Goal: Find specific page/section: Find specific page/section

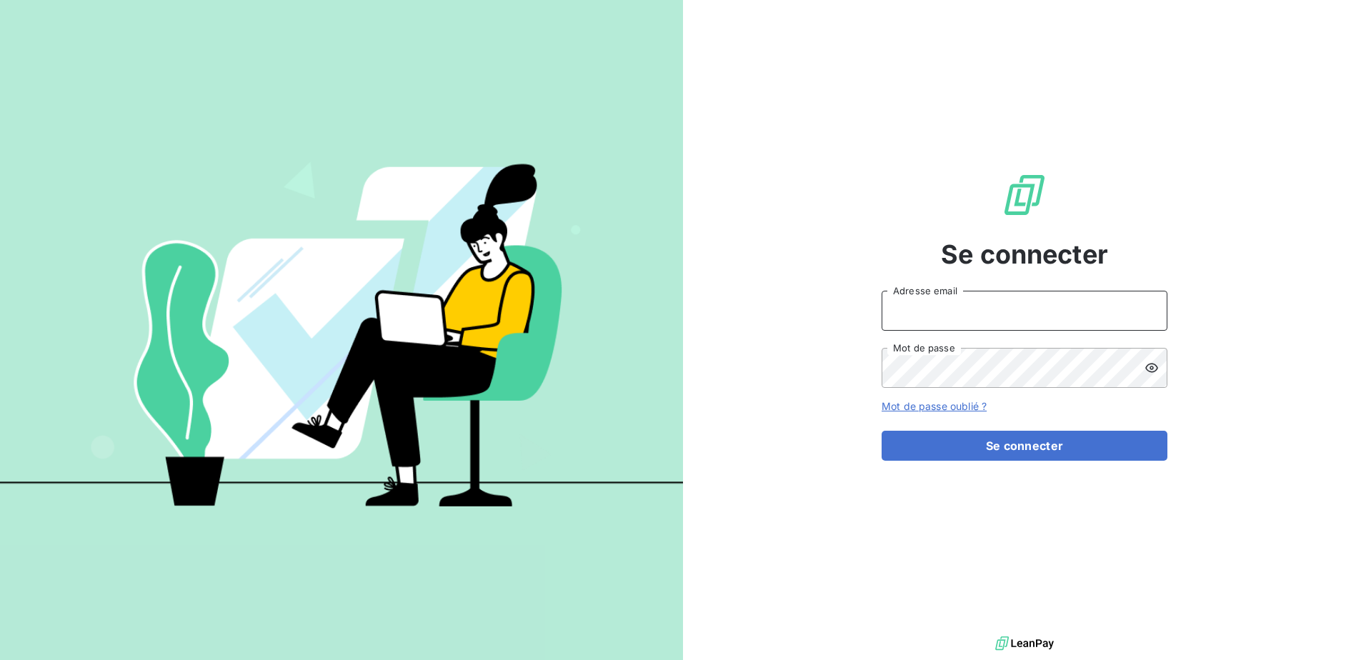
click at [938, 309] on input "Adresse email" at bounding box center [1025, 311] width 286 height 40
type input "[PERSON_NAME][EMAIL_ADDRESS][DOMAIN_NAME]"
click at [882, 431] on button "Se connecter" at bounding box center [1025, 446] width 286 height 30
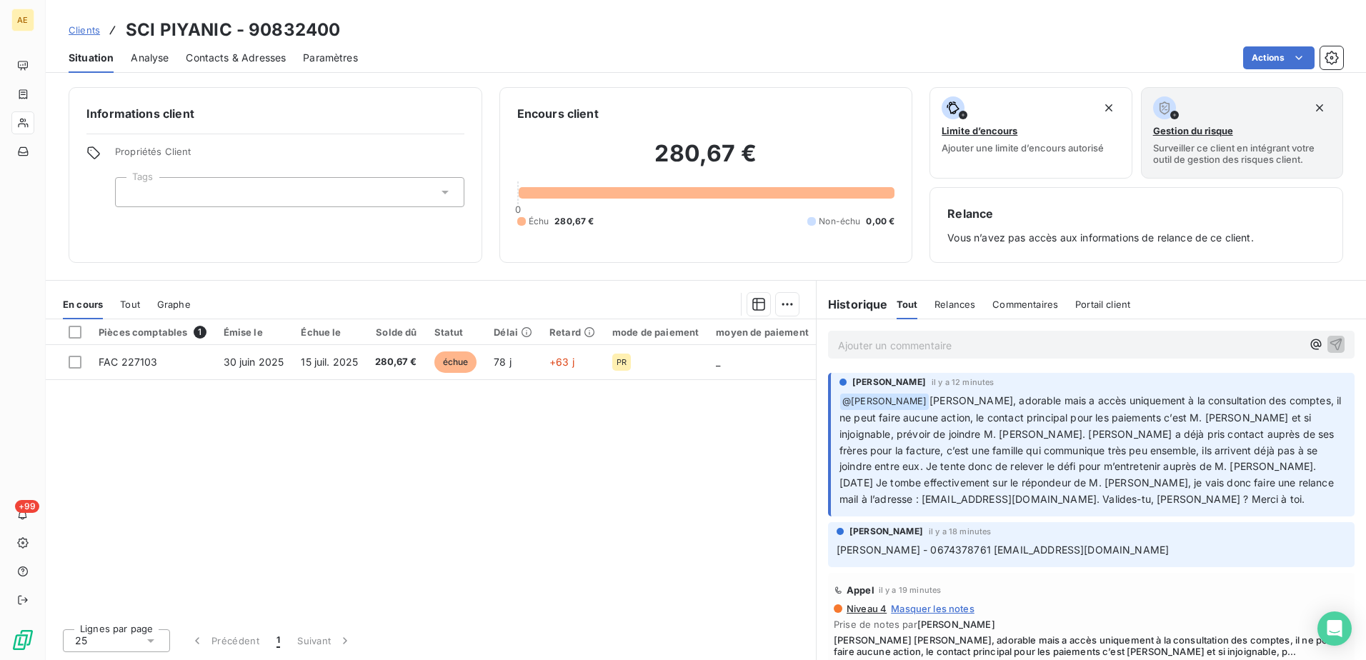
click at [962, 344] on p "Ajouter un commentaire ﻿" at bounding box center [1070, 346] width 464 height 18
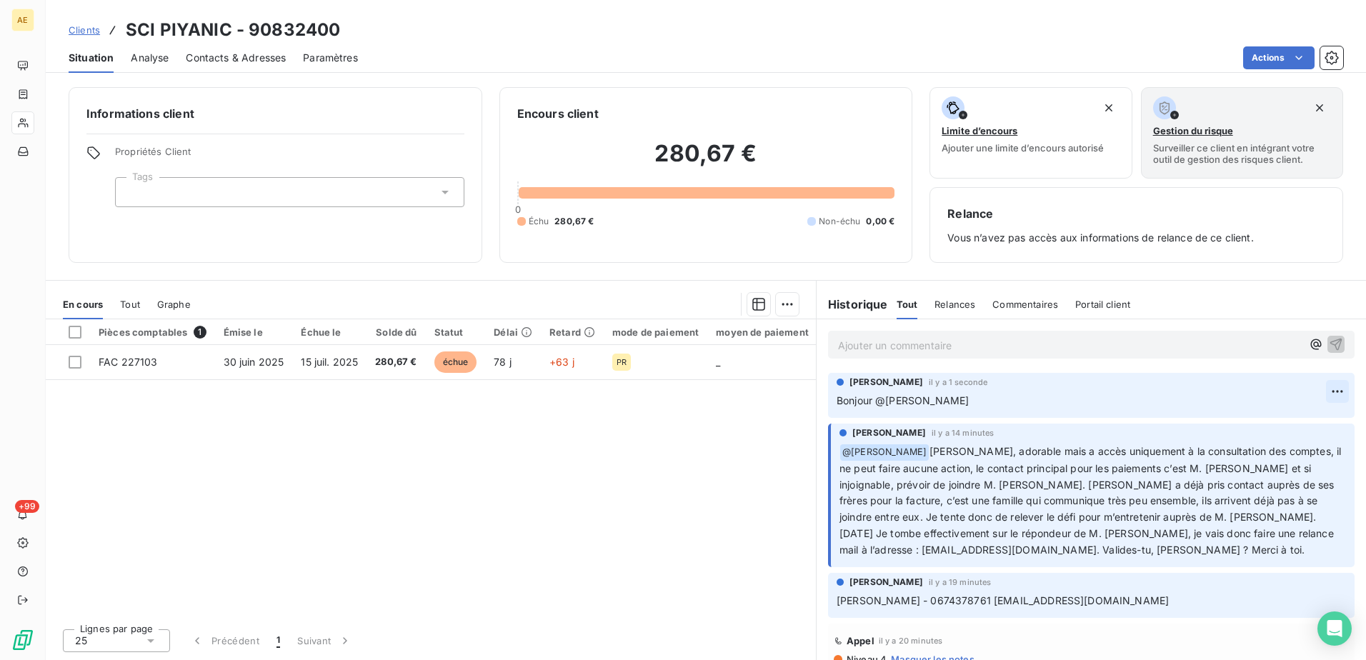
click at [1323, 387] on html "AE +99 Clients SCI PIYANIC - 90832400 Situation Analyse Contacts & Adresses Par…" at bounding box center [683, 330] width 1366 height 660
click at [1024, 389] on html "AE +99 Clients SCI PIYANIC - 90832400 Situation Analyse Contacts & Adresses Par…" at bounding box center [683, 330] width 1366 height 660
click at [988, 400] on p "Bonjour @[PERSON_NAME]" at bounding box center [1091, 401] width 509 height 16
click at [967, 404] on p "Bonjour @[PERSON_NAME]" at bounding box center [1091, 401] width 509 height 16
click at [953, 402] on span "Bonjour @[PERSON_NAME]" at bounding box center [903, 400] width 132 height 12
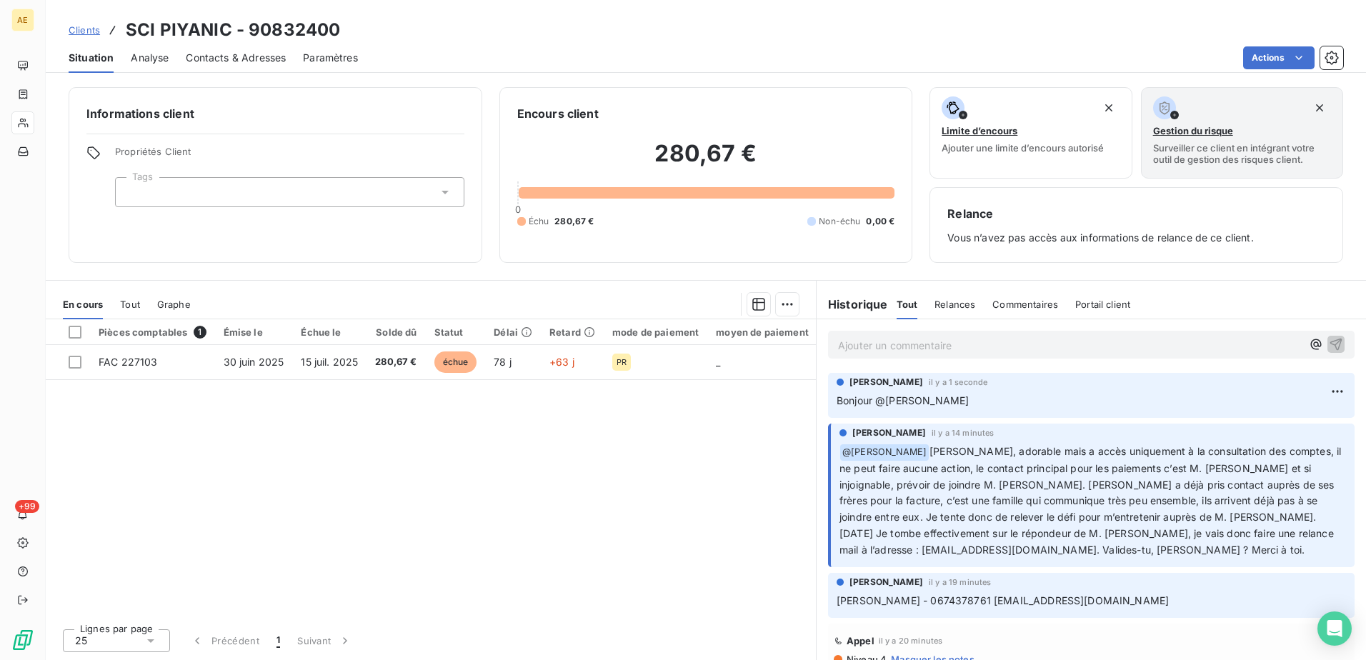
click at [953, 402] on span "Bonjour @[PERSON_NAME]" at bounding box center [903, 400] width 132 height 12
click at [1330, 388] on html "AE +99 Clients SCI PIYANIC - 90832400 Situation Analyse Contacts & Adresses Par…" at bounding box center [683, 330] width 1366 height 660
click at [1280, 443] on div "Supprimer" at bounding box center [1293, 448] width 80 height 23
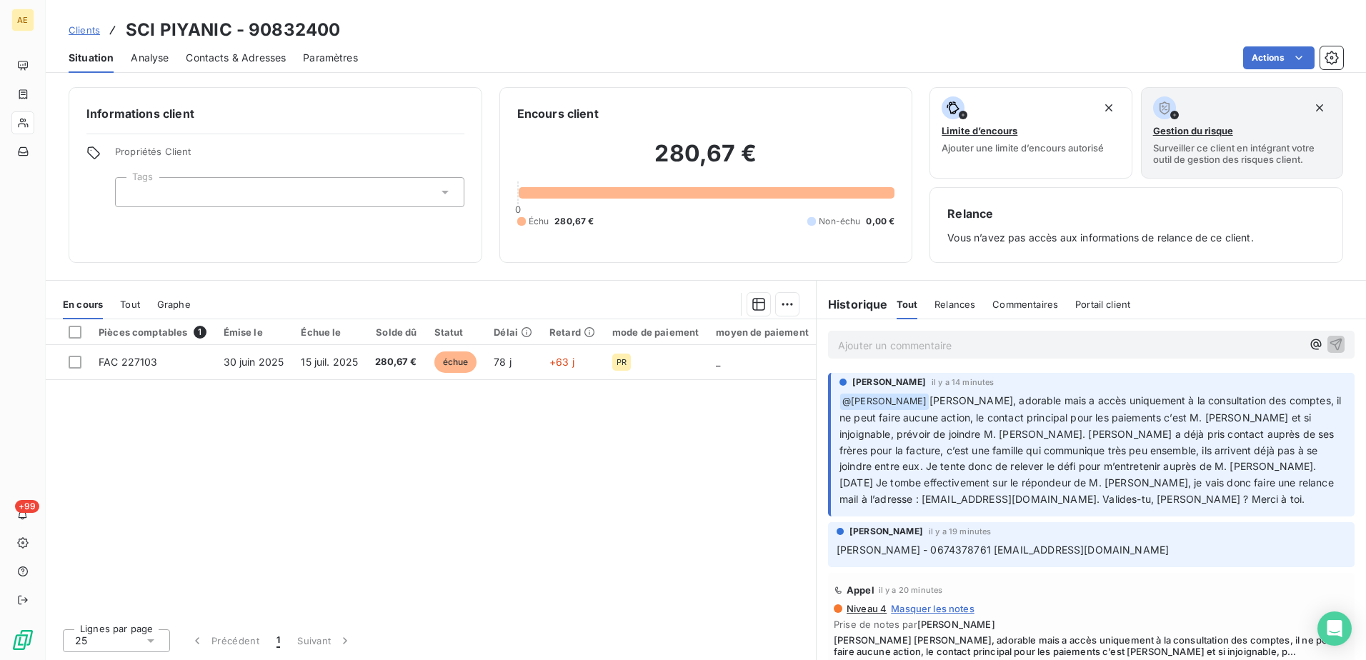
click at [877, 339] on p "Ajouter un commentaire ﻿" at bounding box center [1070, 346] width 464 height 18
click at [925, 344] on p "@[PERSON_NAME]" at bounding box center [1070, 345] width 464 height 16
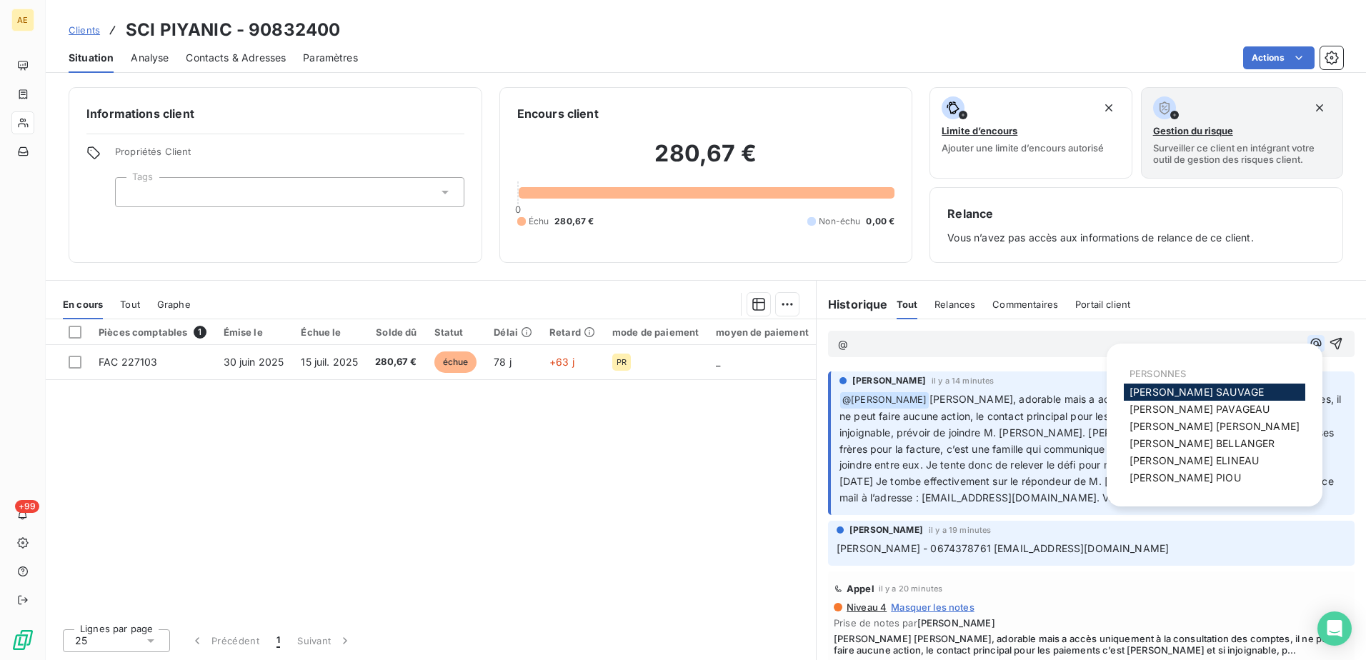
click at [1309, 341] on icon "button" at bounding box center [1316, 344] width 14 height 14
click at [1198, 474] on span "[PERSON_NAME]" at bounding box center [1185, 478] width 111 height 12
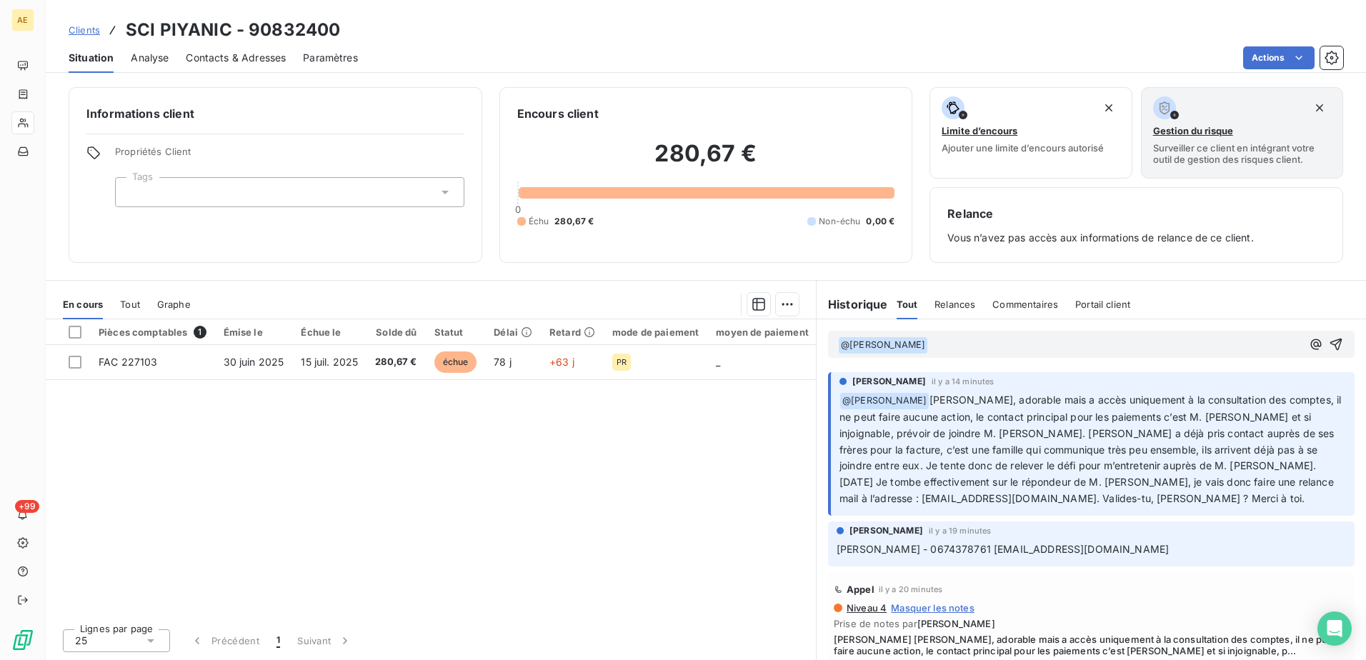
click at [950, 347] on p "﻿ @ [PERSON_NAME] ﻿ ﻿" at bounding box center [1070, 345] width 464 height 17
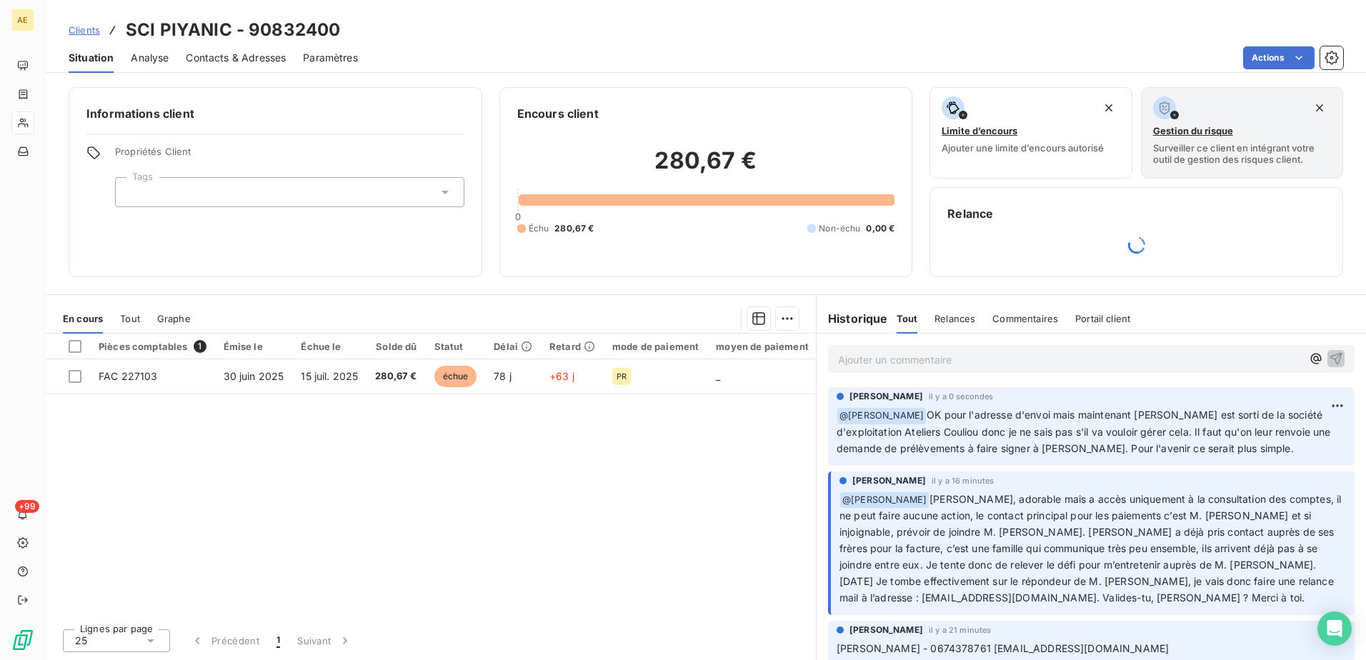
click at [146, 58] on span "Analyse" at bounding box center [150, 58] width 38 height 14
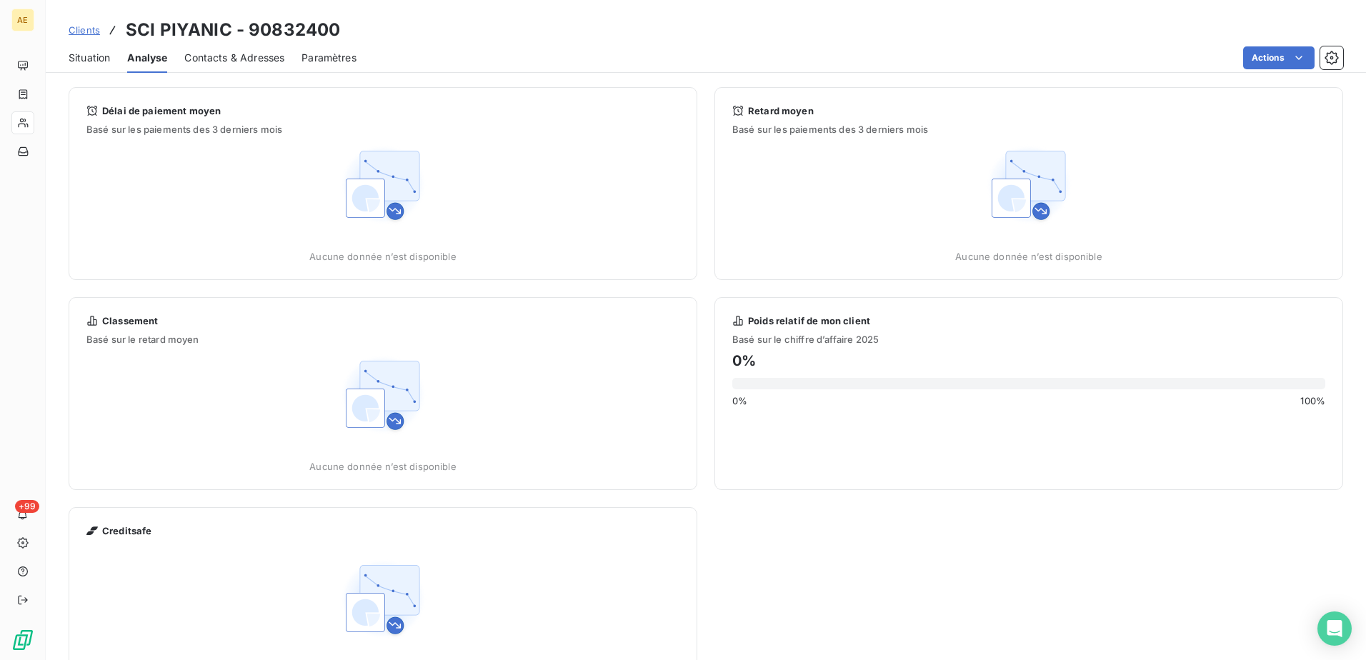
click at [104, 59] on span "Situation" at bounding box center [89, 58] width 41 height 14
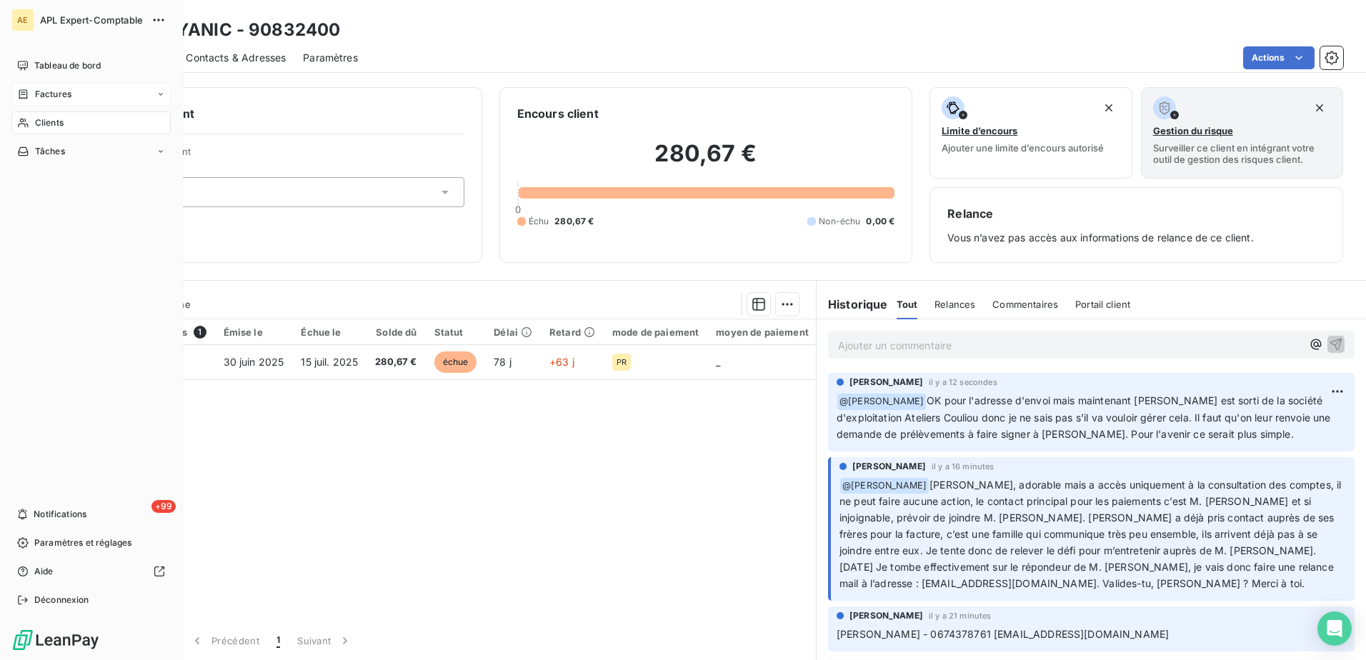
click at [56, 95] on span "Factures" at bounding box center [53, 94] width 36 height 13
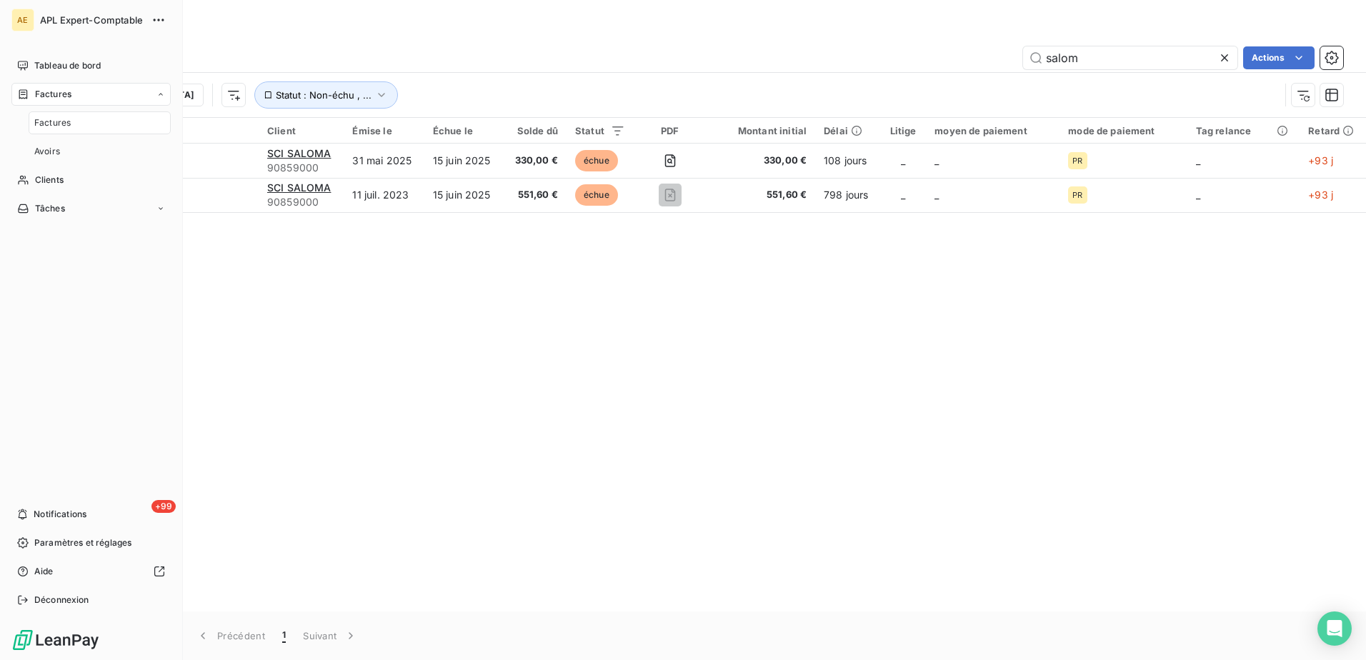
click at [56, 93] on span "Factures" at bounding box center [53, 94] width 36 height 13
click at [62, 67] on span "Tableau de bord" at bounding box center [67, 65] width 66 height 13
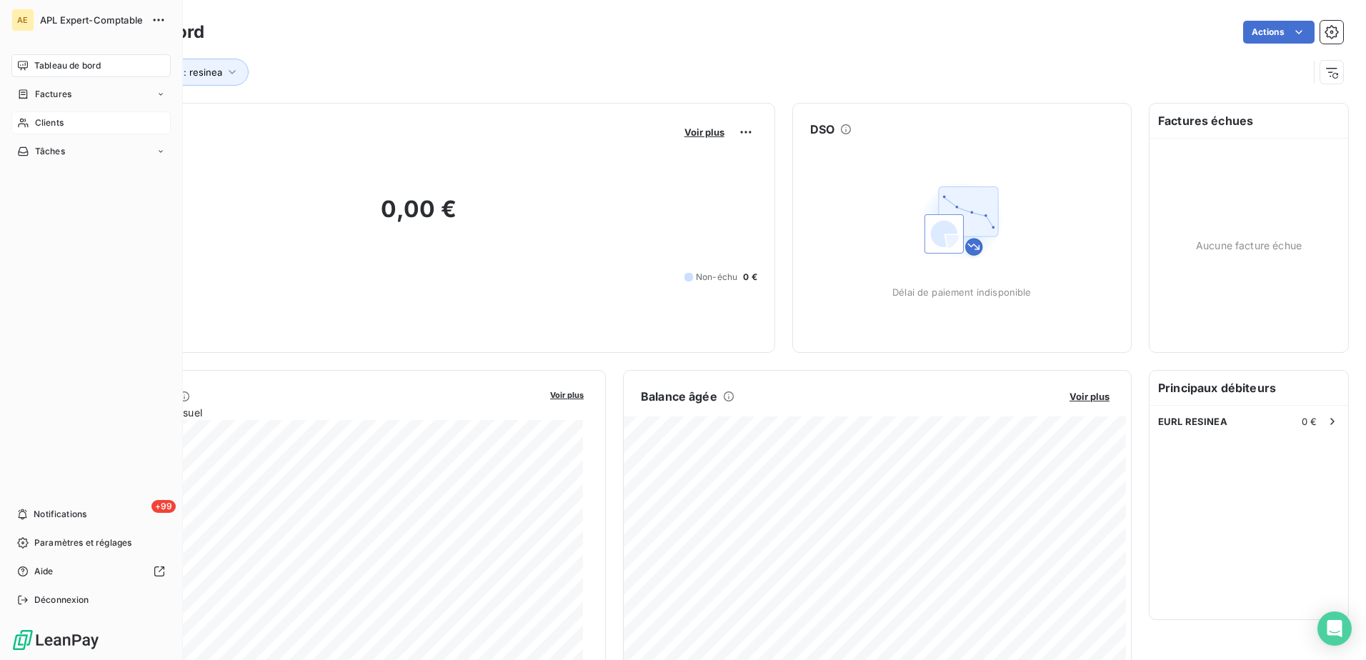
click at [62, 120] on span "Clients" at bounding box center [49, 122] width 29 height 13
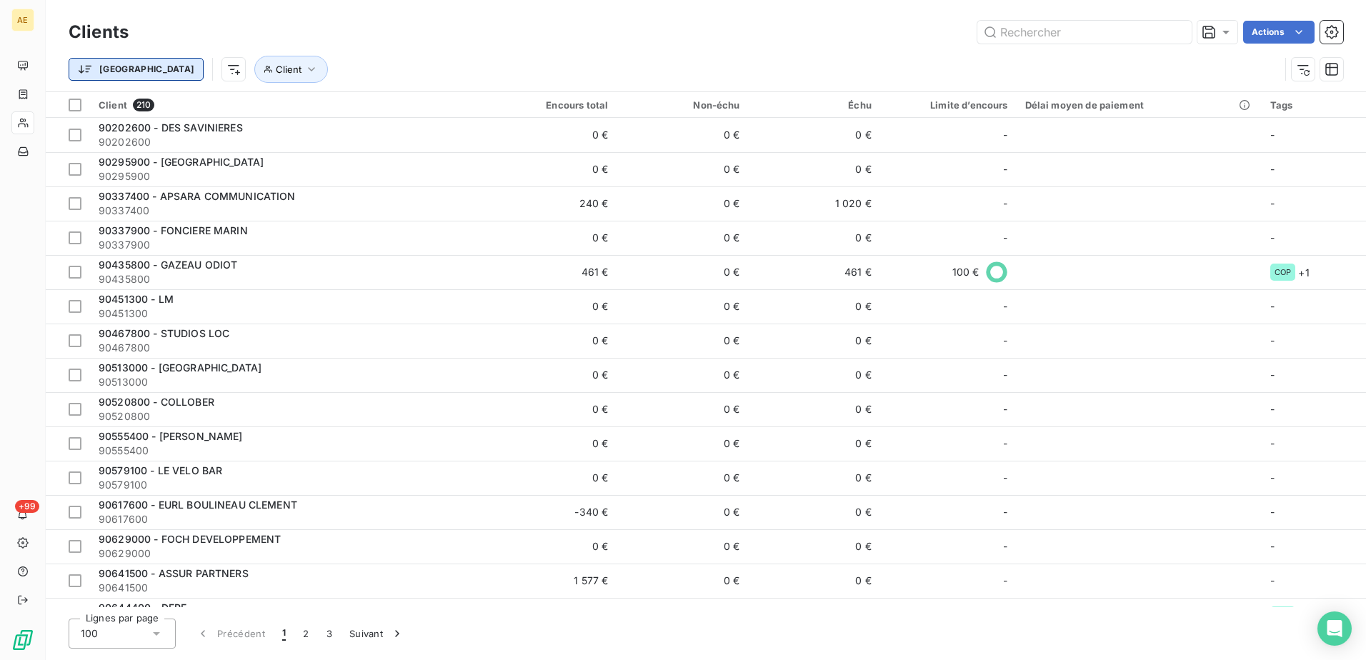
click at [100, 71] on html "AE +99 Clients Actions Trier Client Client 210 Encours total Non-échu Échu Limi…" at bounding box center [683, 330] width 1366 height 660
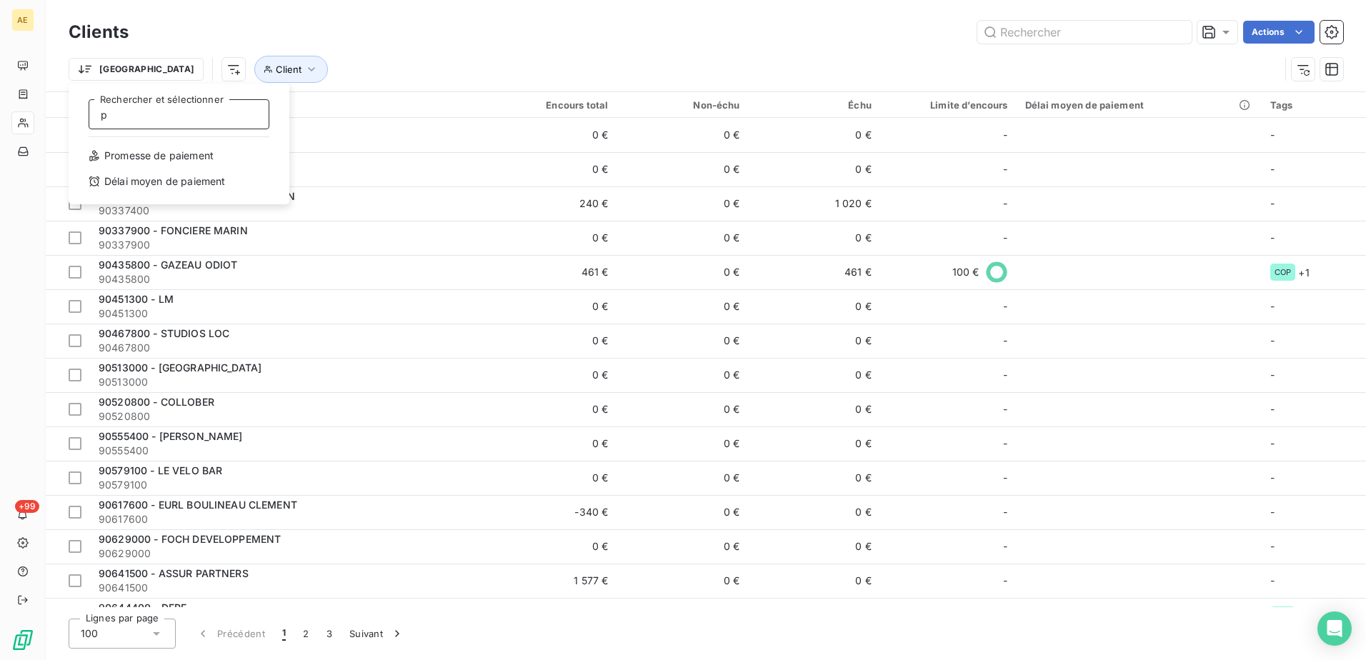
click at [137, 116] on input "p" at bounding box center [179, 114] width 181 height 30
click at [103, 120] on input "piyanic" at bounding box center [179, 114] width 181 height 30
click at [168, 122] on input "sci piyanic" at bounding box center [179, 114] width 181 height 30
drag, startPoint x: 183, startPoint y: 106, endPoint x: 99, endPoint y: 108, distance: 83.6
click at [99, 108] on input "sci piyanic" at bounding box center [179, 114] width 181 height 30
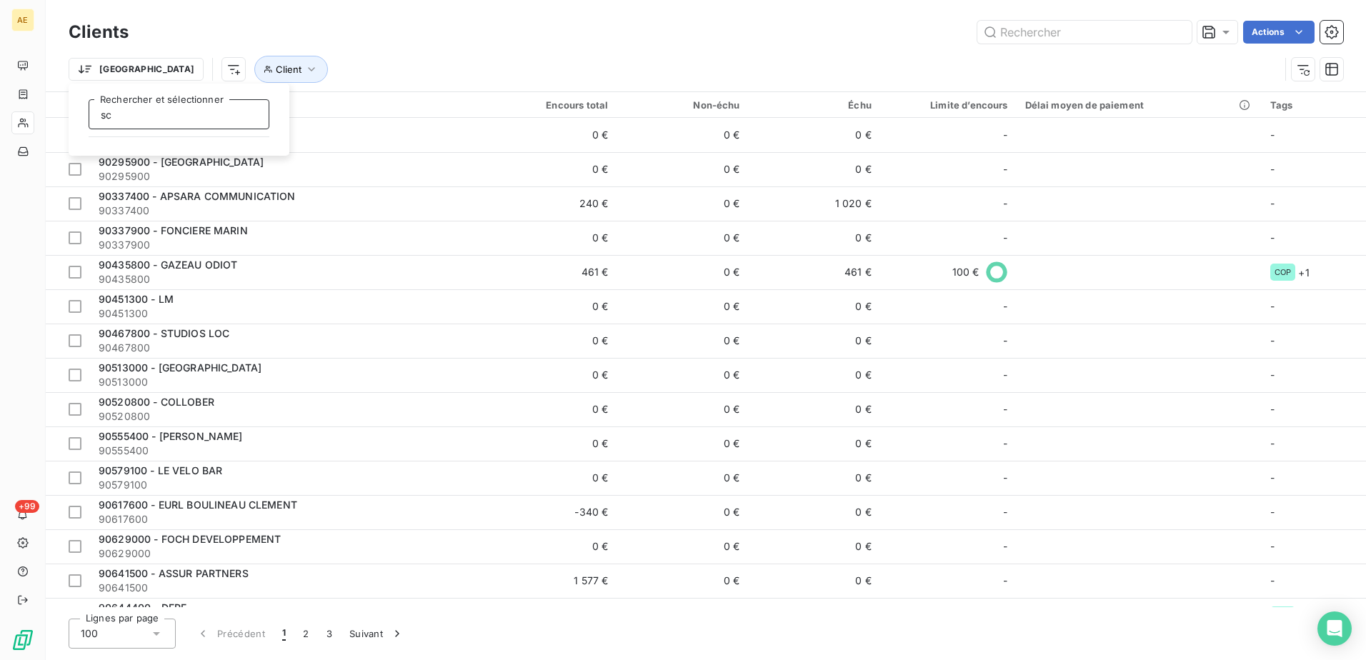
type input "s"
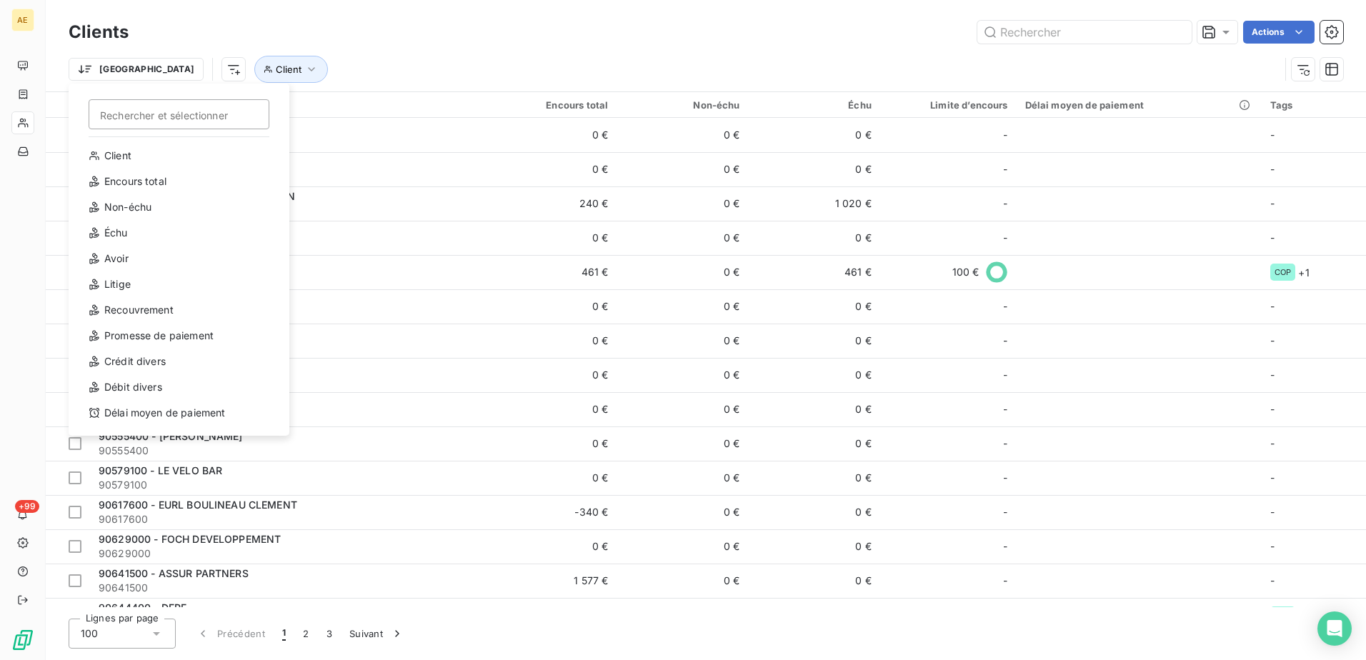
click at [345, 37] on html "AE +99 Clients Actions Trier Rechercher et sélectionner Client Encours total No…" at bounding box center [683, 330] width 1366 height 660
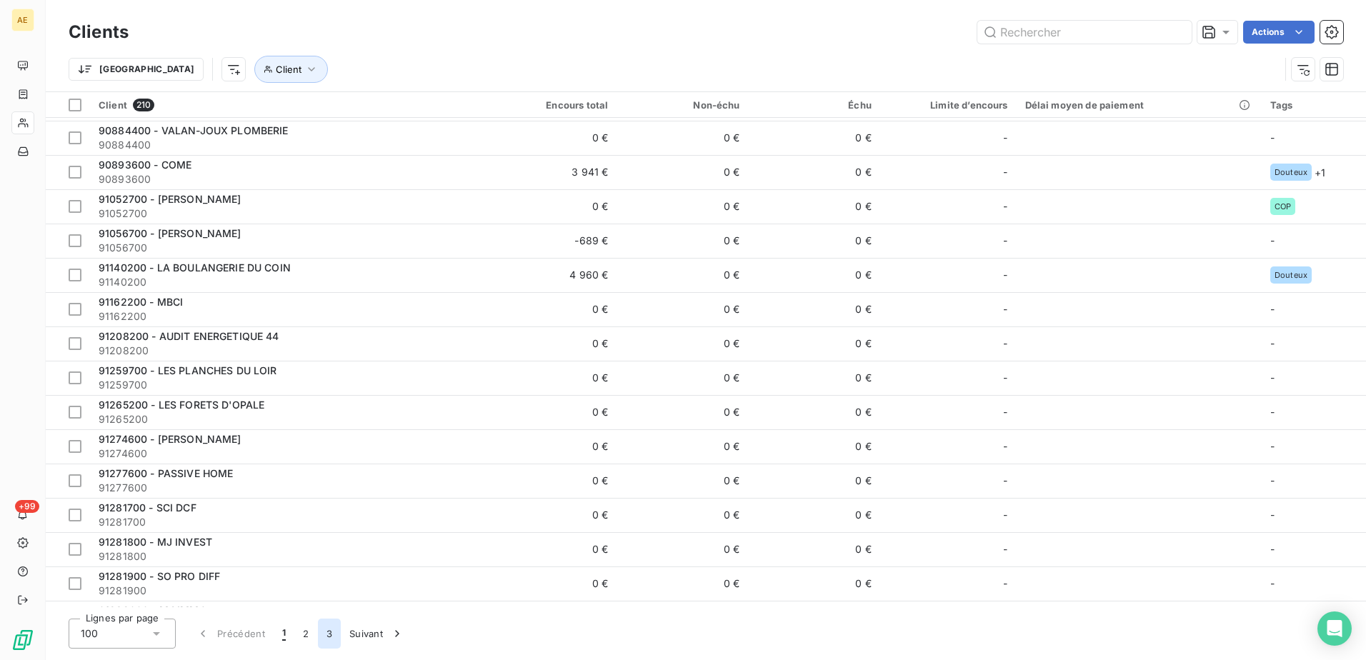
click at [326, 625] on button "3" at bounding box center [329, 634] width 23 height 30
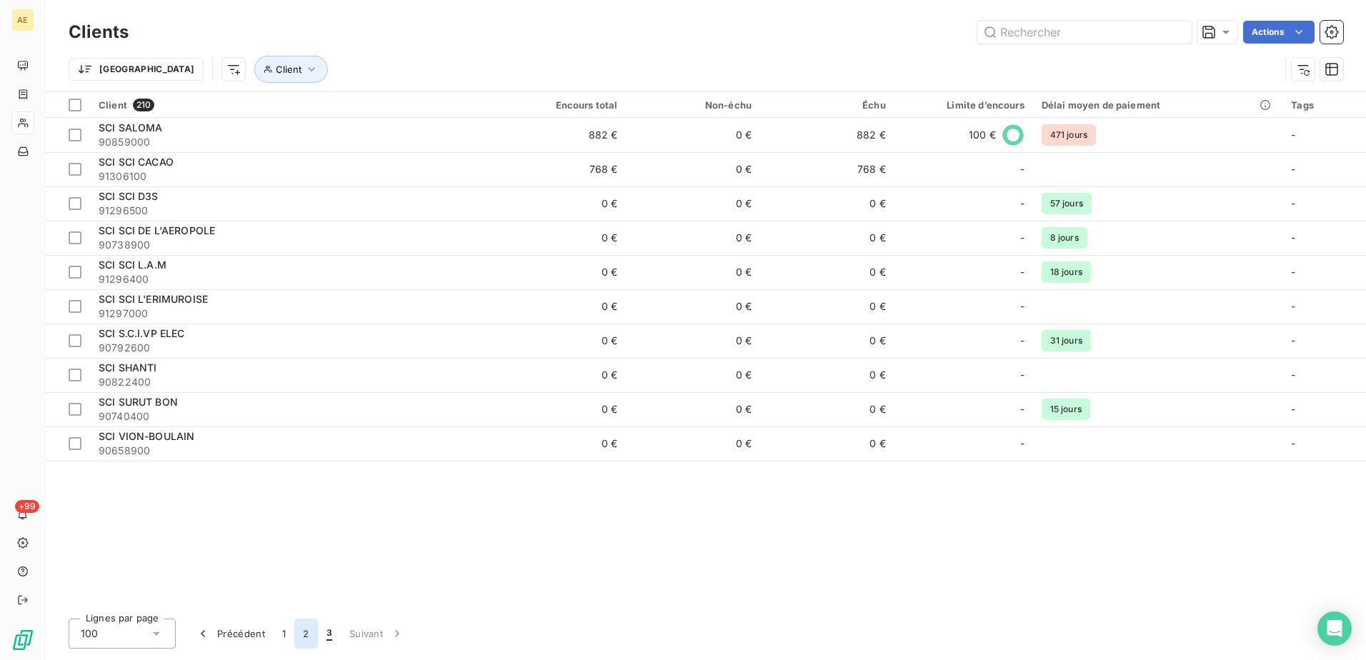
click at [311, 634] on button "2" at bounding box center [305, 634] width 23 height 30
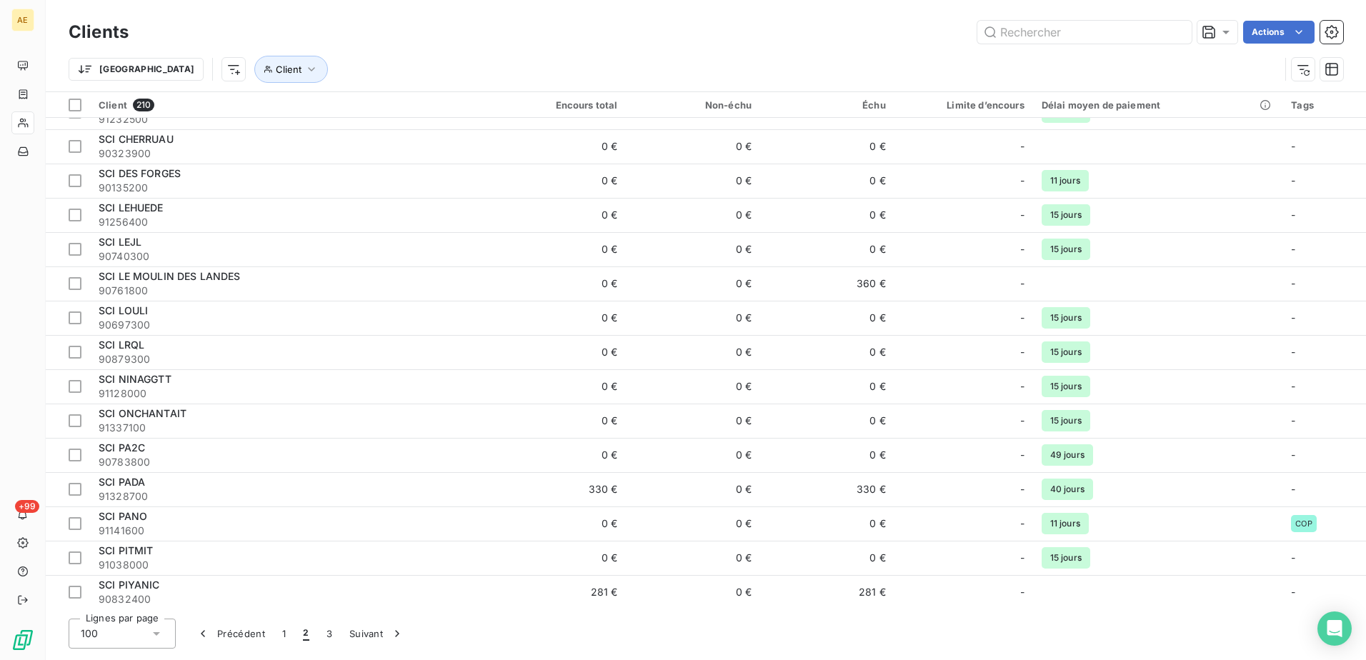
scroll to position [2941, 0]
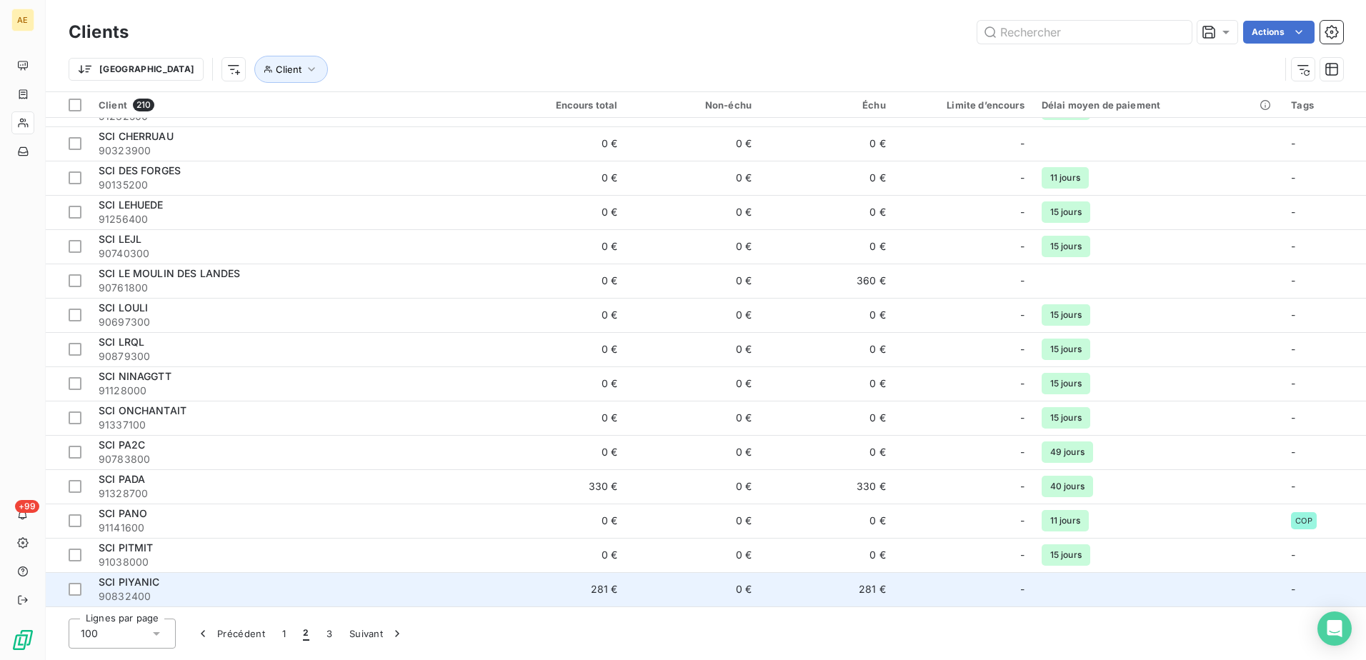
click at [136, 584] on span "SCI PIYANIC" at bounding box center [129, 582] width 61 height 12
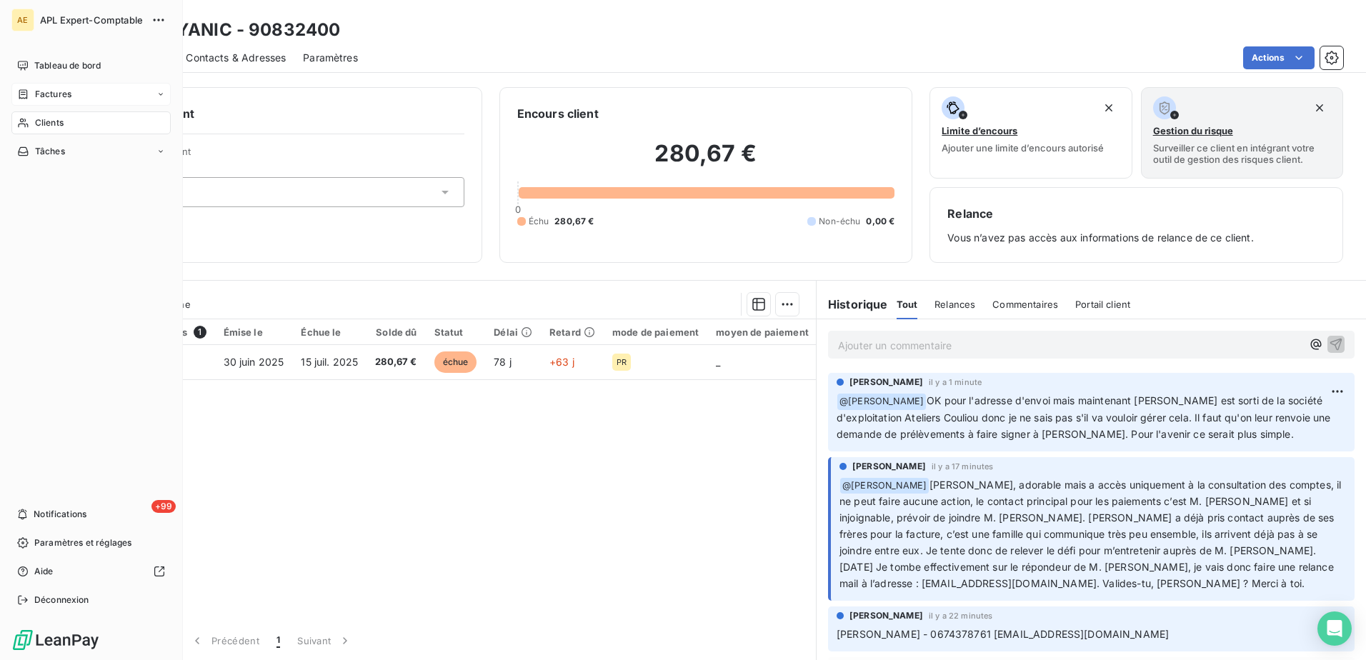
click at [46, 94] on span "Factures" at bounding box center [53, 94] width 36 height 13
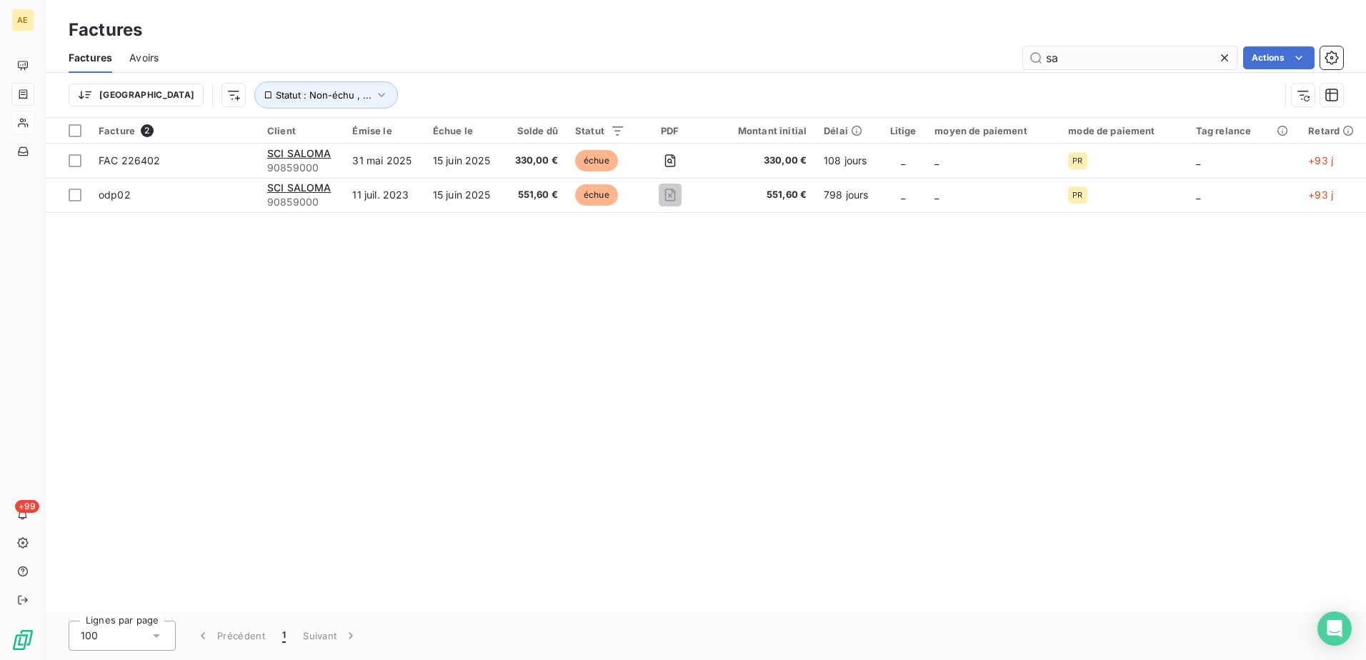
type input "s"
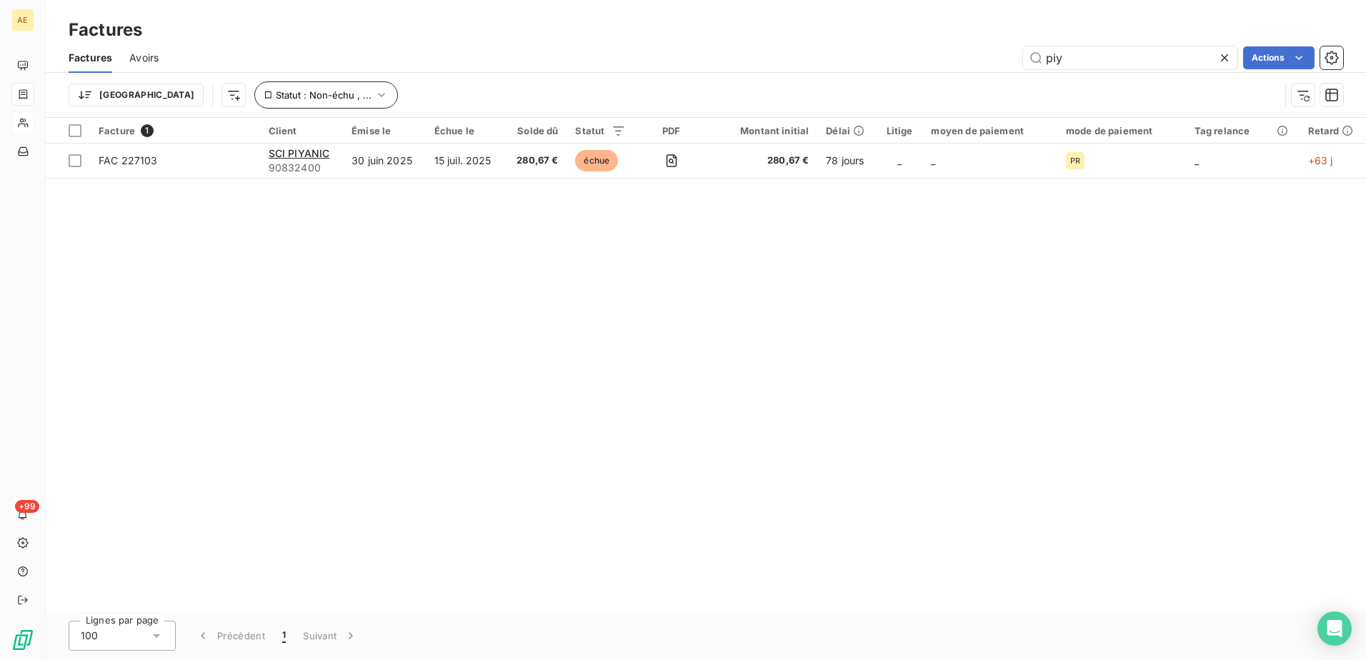
type input "piy"
click at [374, 99] on icon "button" at bounding box center [381, 95] width 14 height 14
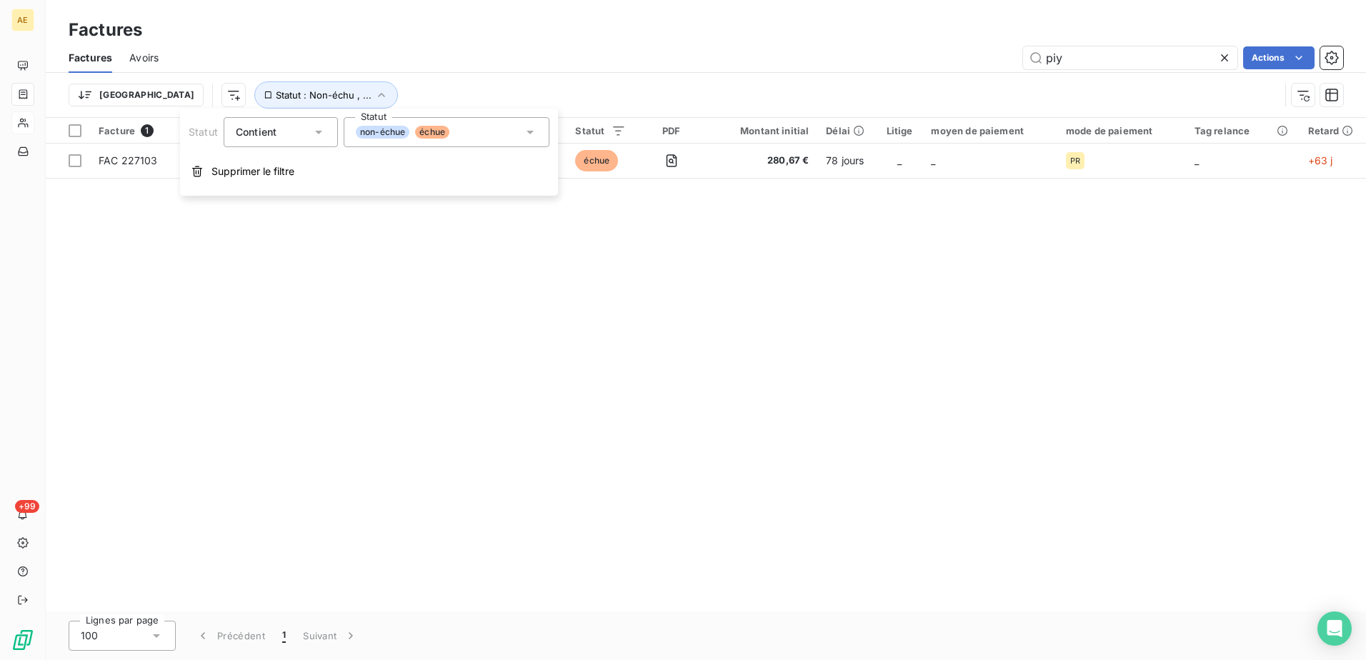
click at [465, 133] on div "non-échue échue" at bounding box center [447, 132] width 206 height 30
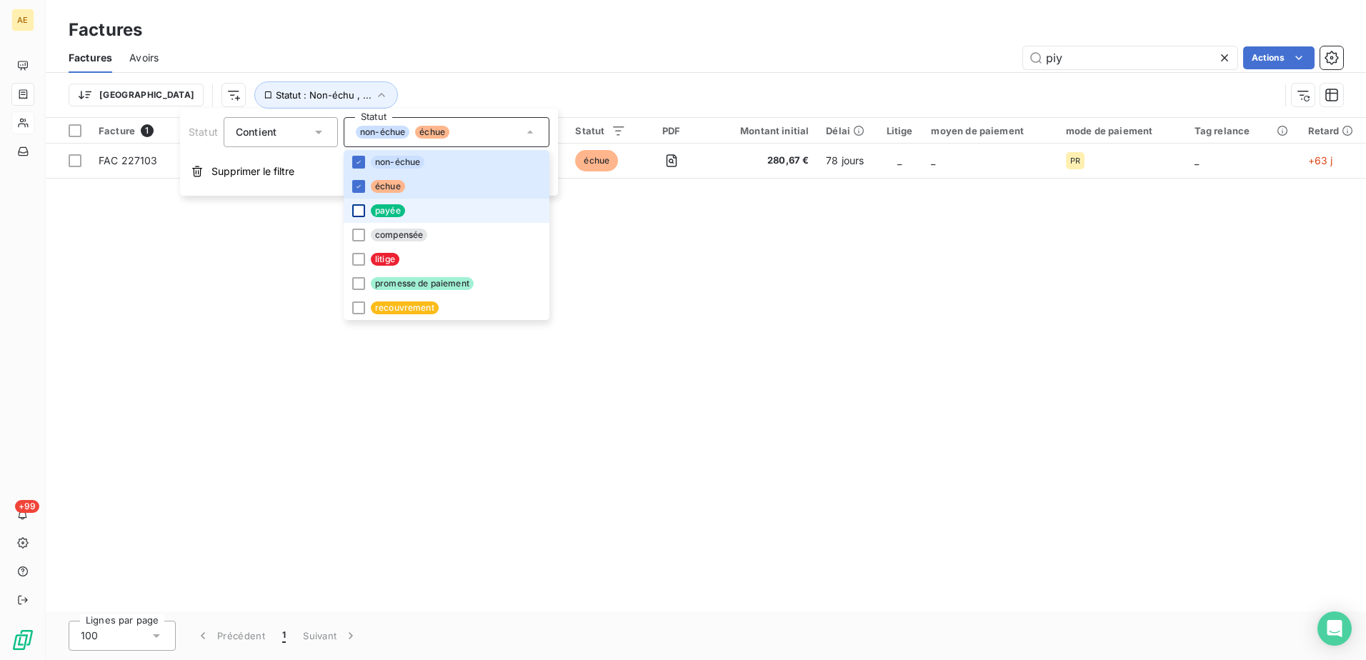
click at [362, 216] on div at bounding box center [358, 210] width 13 height 13
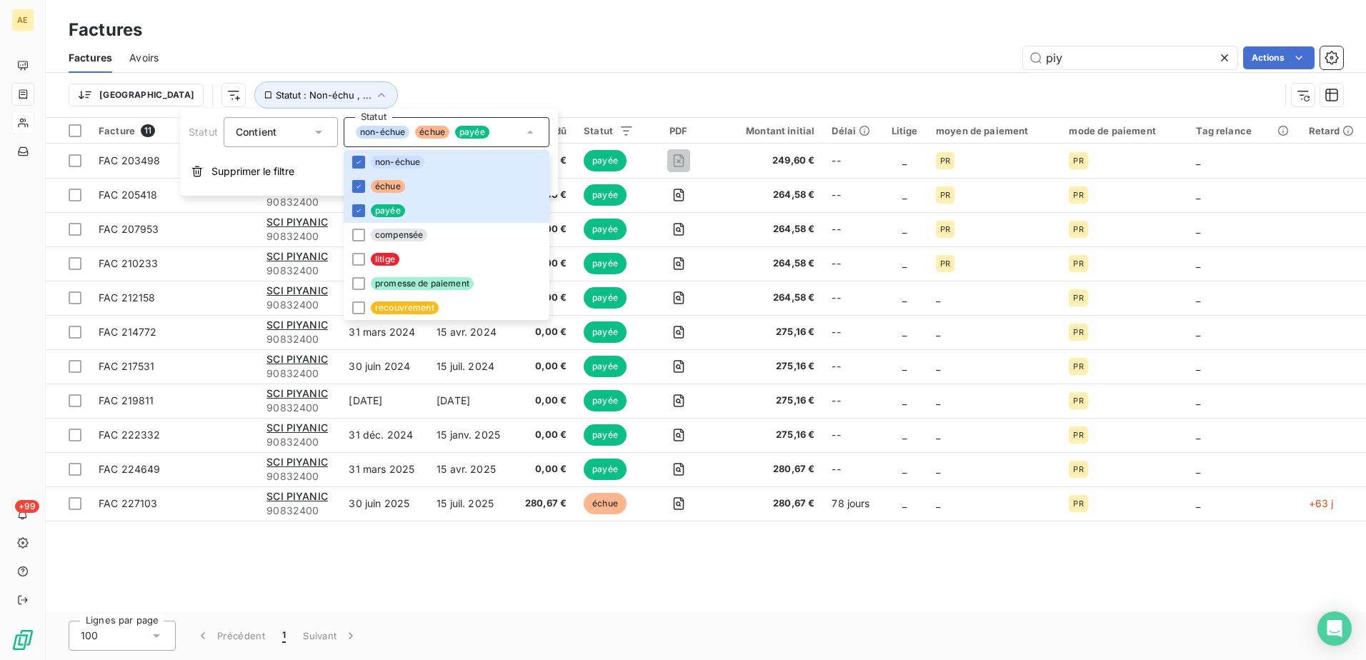
click at [448, 64] on div "piy Actions" at bounding box center [759, 57] width 1167 height 23
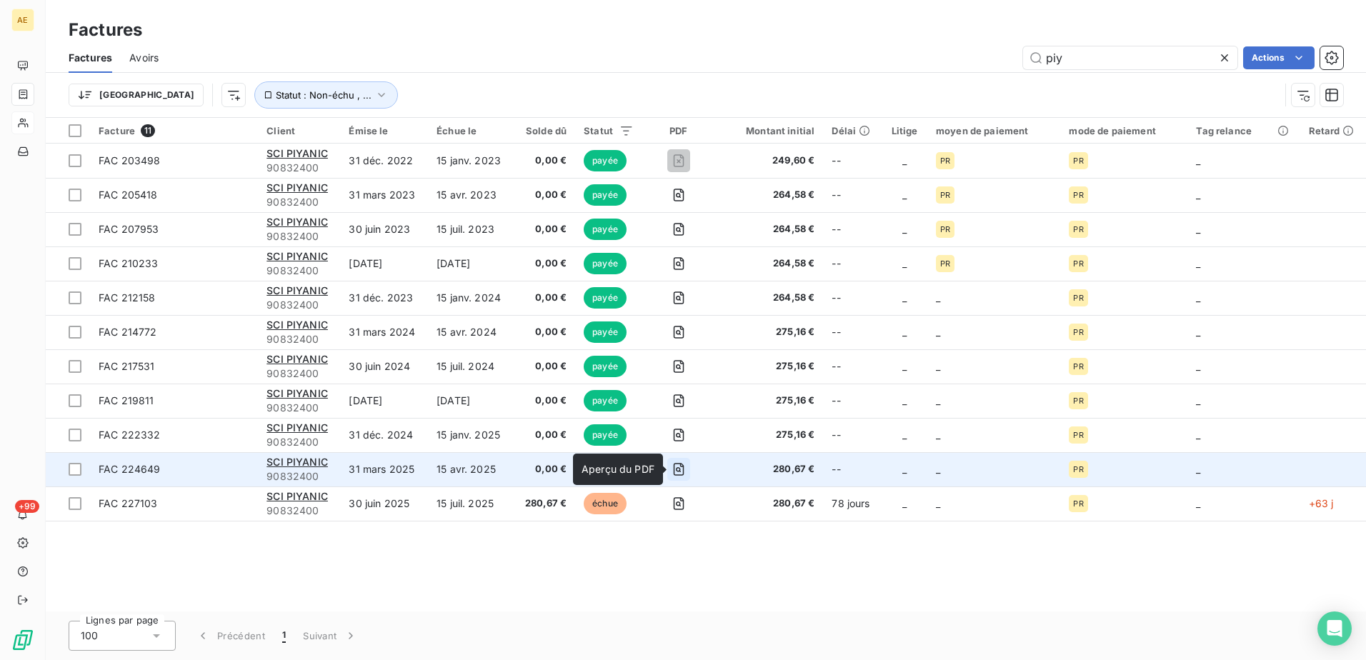
click at [685, 472] on icon "button" at bounding box center [679, 469] width 14 height 14
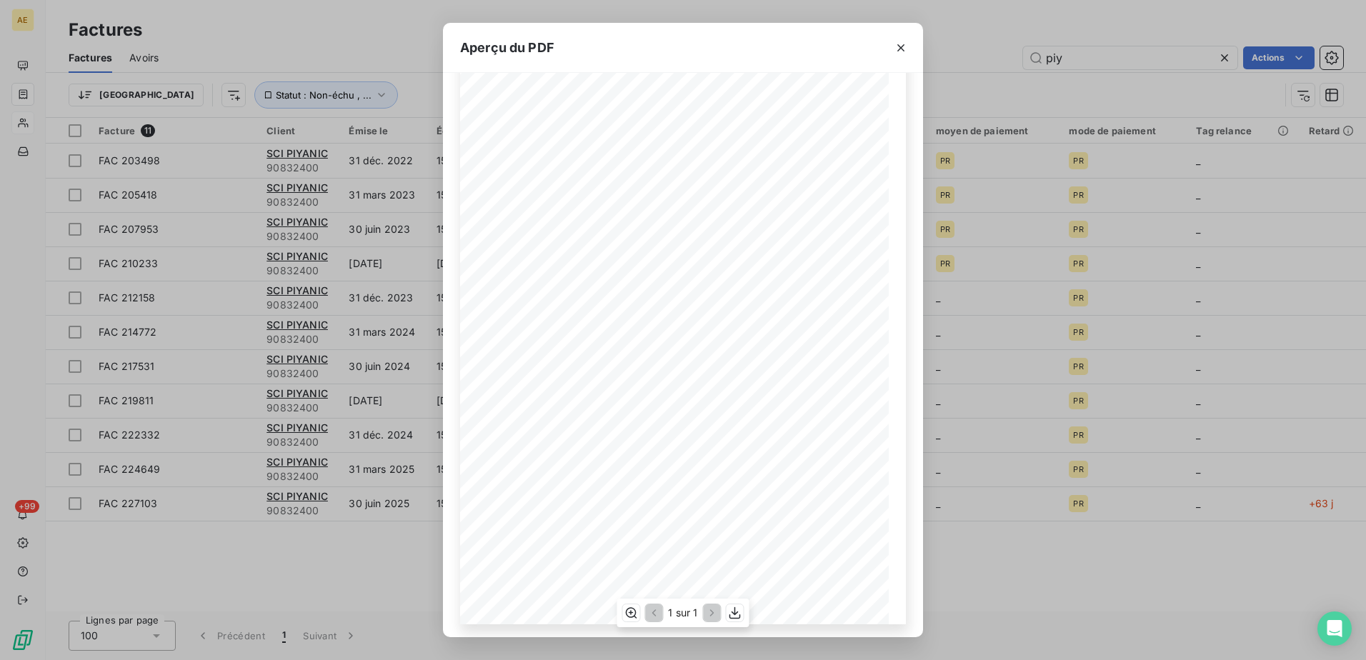
scroll to position [91, 0]
click at [899, 49] on icon "button" at bounding box center [901, 48] width 14 height 14
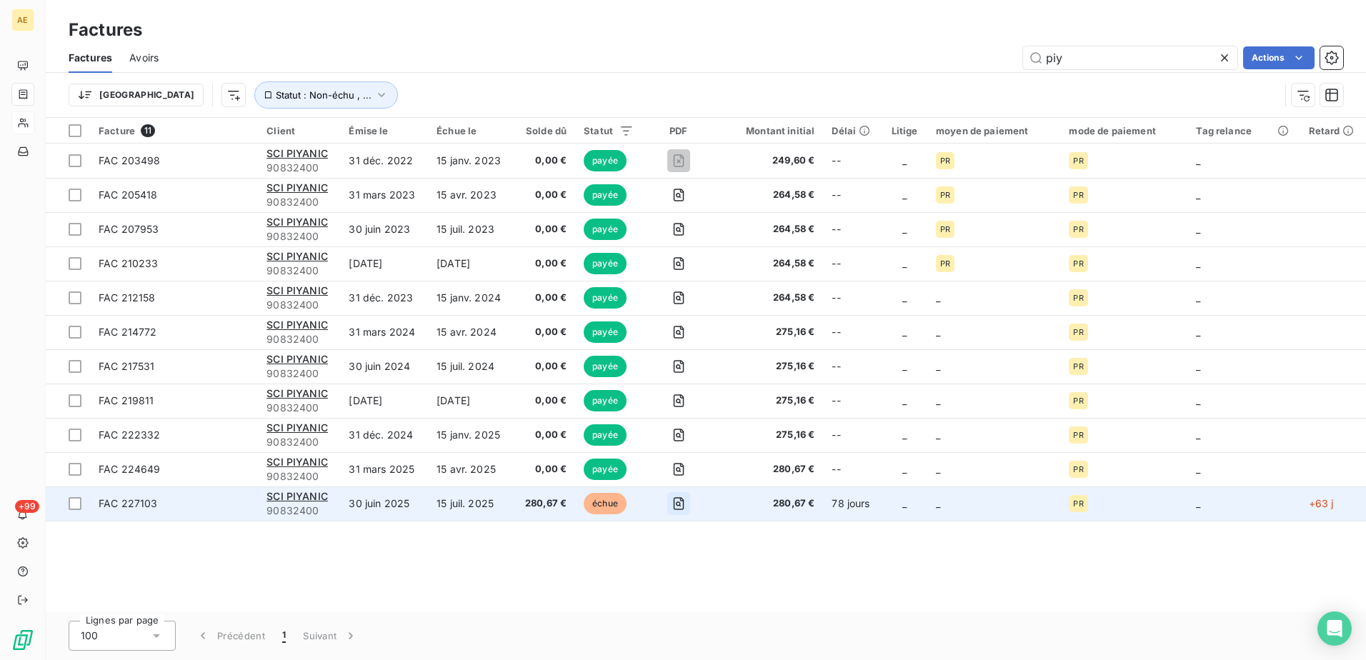
click at [680, 504] on icon "button" at bounding box center [679, 504] width 14 height 14
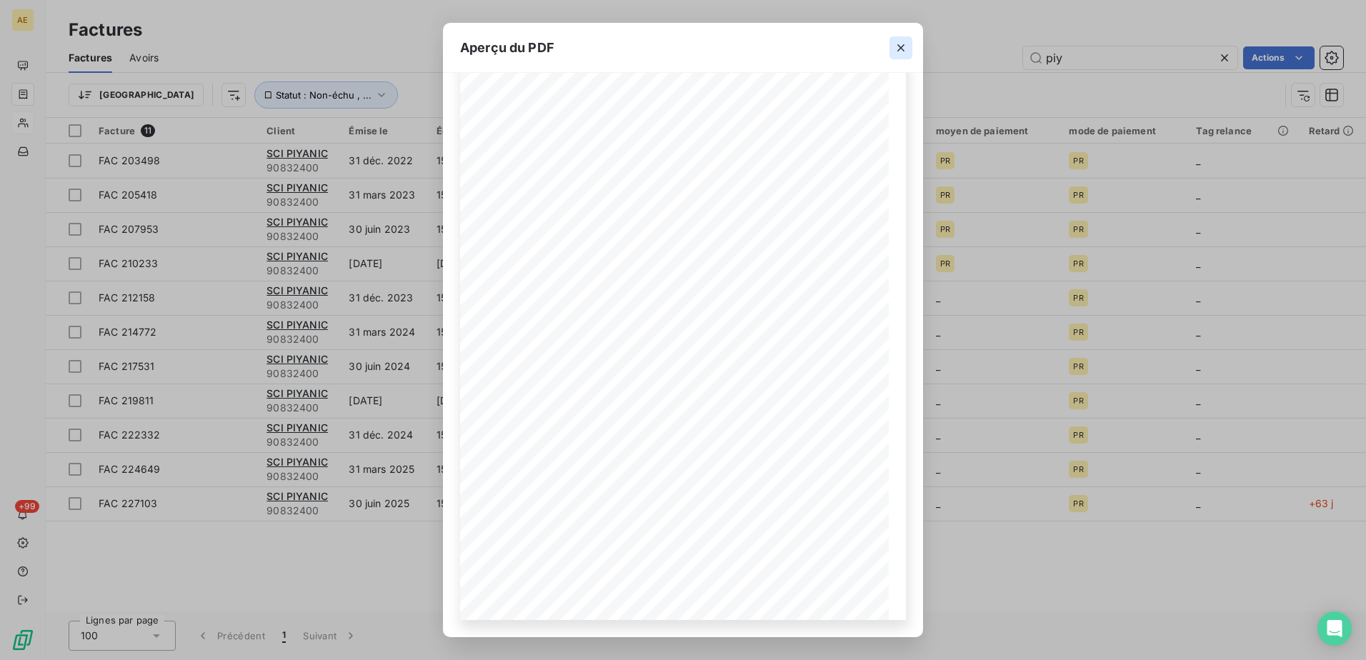
click at [897, 45] on icon "button" at bounding box center [901, 48] width 14 height 14
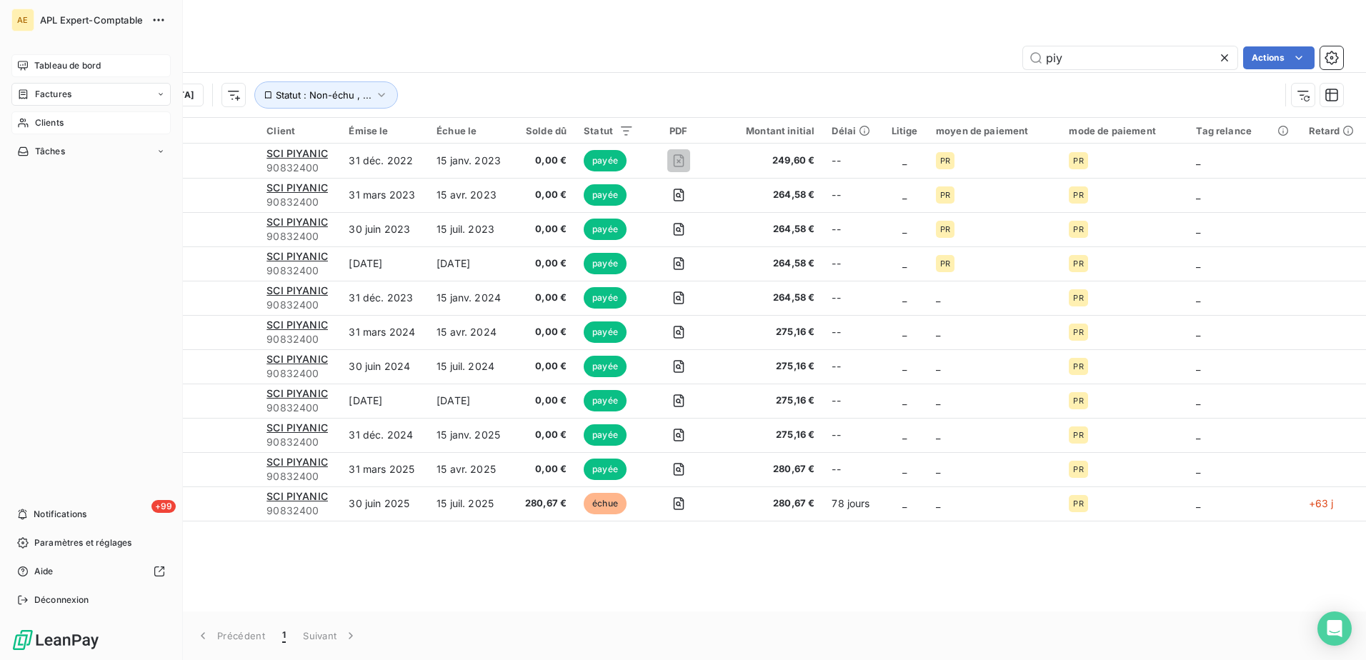
click at [84, 67] on span "Tableau de bord" at bounding box center [67, 65] width 66 height 13
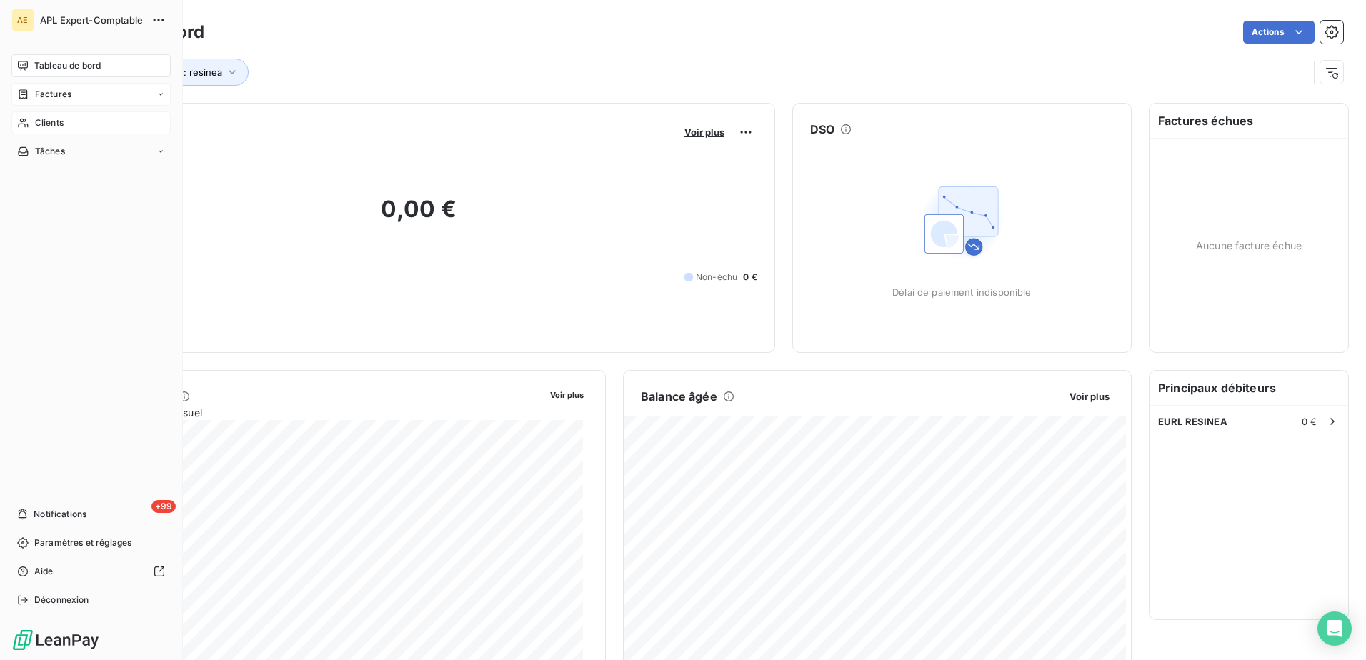
click at [81, 70] on span "Tableau de bord" at bounding box center [67, 65] width 66 height 13
click at [40, 67] on span "Tableau de bord" at bounding box center [67, 65] width 66 height 13
click at [40, 23] on span "APL Expert-Comptable" at bounding box center [91, 19] width 103 height 11
click at [85, 22] on span "APL Expert-Comptable" at bounding box center [91, 19] width 103 height 11
click at [167, 21] on button "button" at bounding box center [158, 20] width 23 height 23
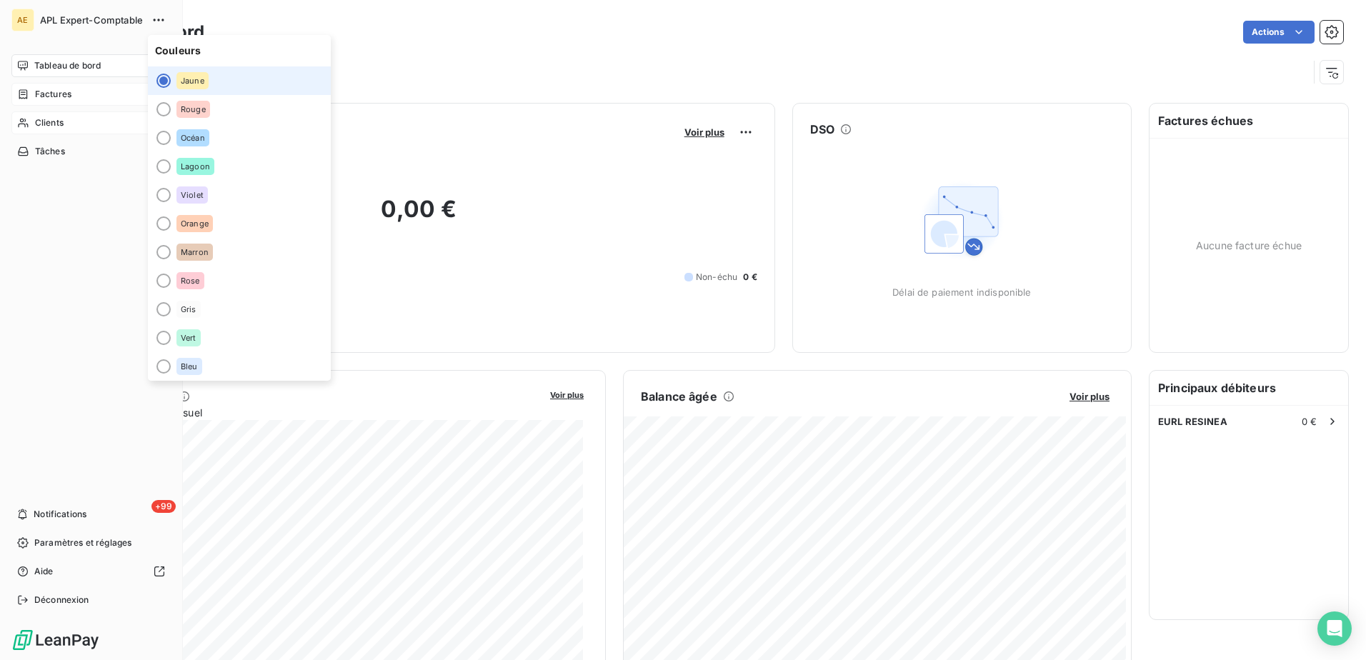
click at [69, 21] on span "APL Expert-Comptable" at bounding box center [91, 19] width 103 height 11
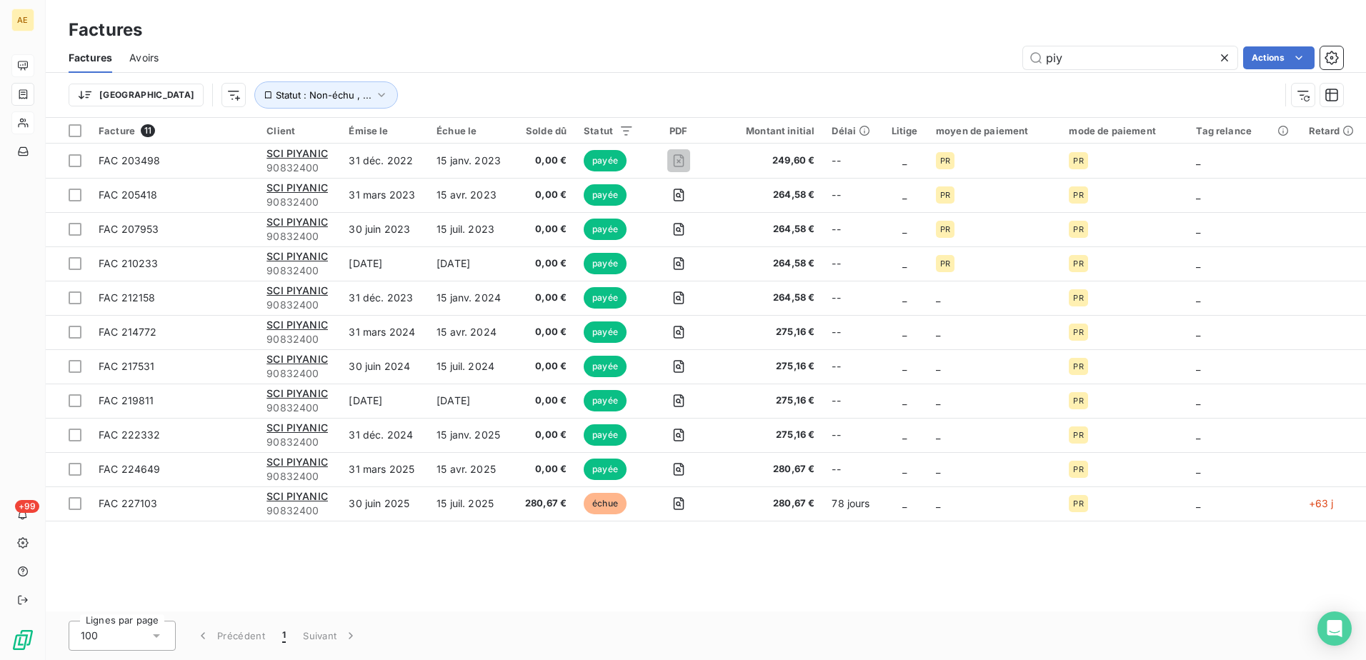
click at [438, 92] on div "Trier Statut : Non-échu , ..." at bounding box center [674, 94] width 1211 height 27
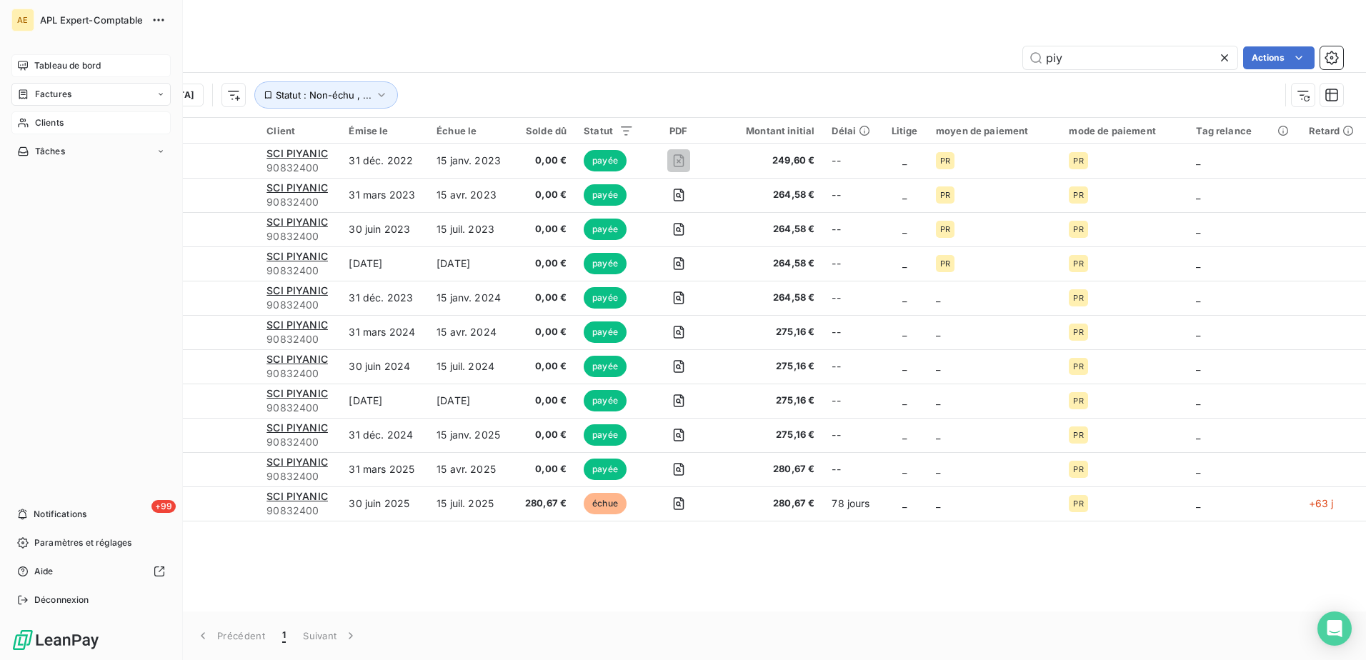
click at [39, 97] on span "Factures" at bounding box center [53, 94] width 36 height 13
click at [44, 96] on span "Factures" at bounding box center [53, 94] width 36 height 13
click at [43, 61] on span "Tableau de bord" at bounding box center [67, 65] width 66 height 13
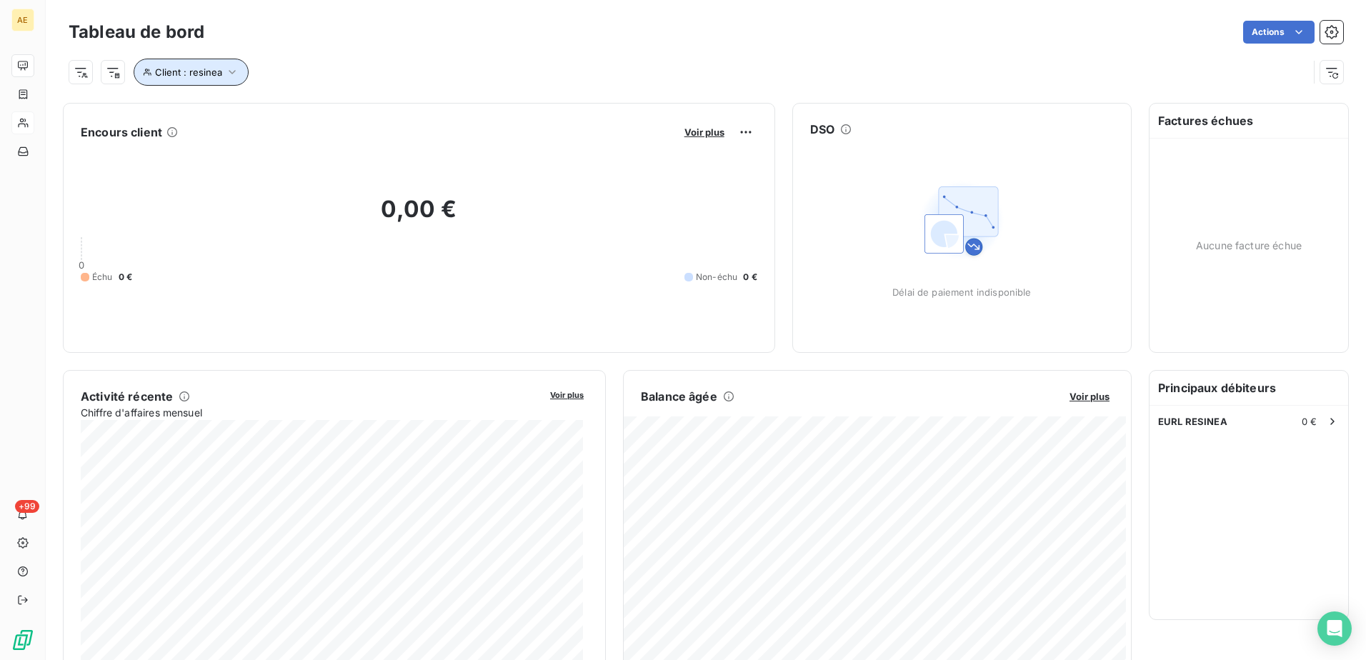
click at [225, 74] on icon "button" at bounding box center [232, 72] width 14 height 14
drag, startPoint x: 425, startPoint y: 113, endPoint x: 307, endPoint y: 102, distance: 119.1
click at [307, 94] on div "Client Contient like resinea Supprimer le filtre" at bounding box center [338, 129] width 409 height 87
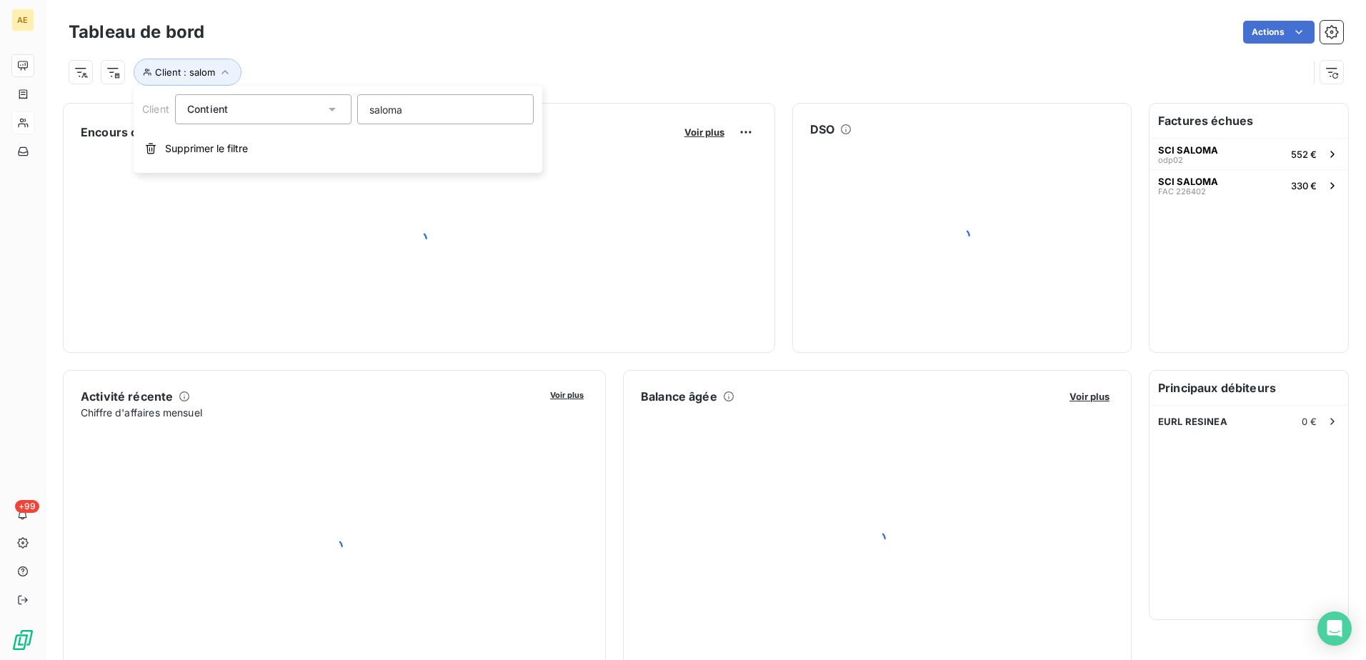
type input "saloma"
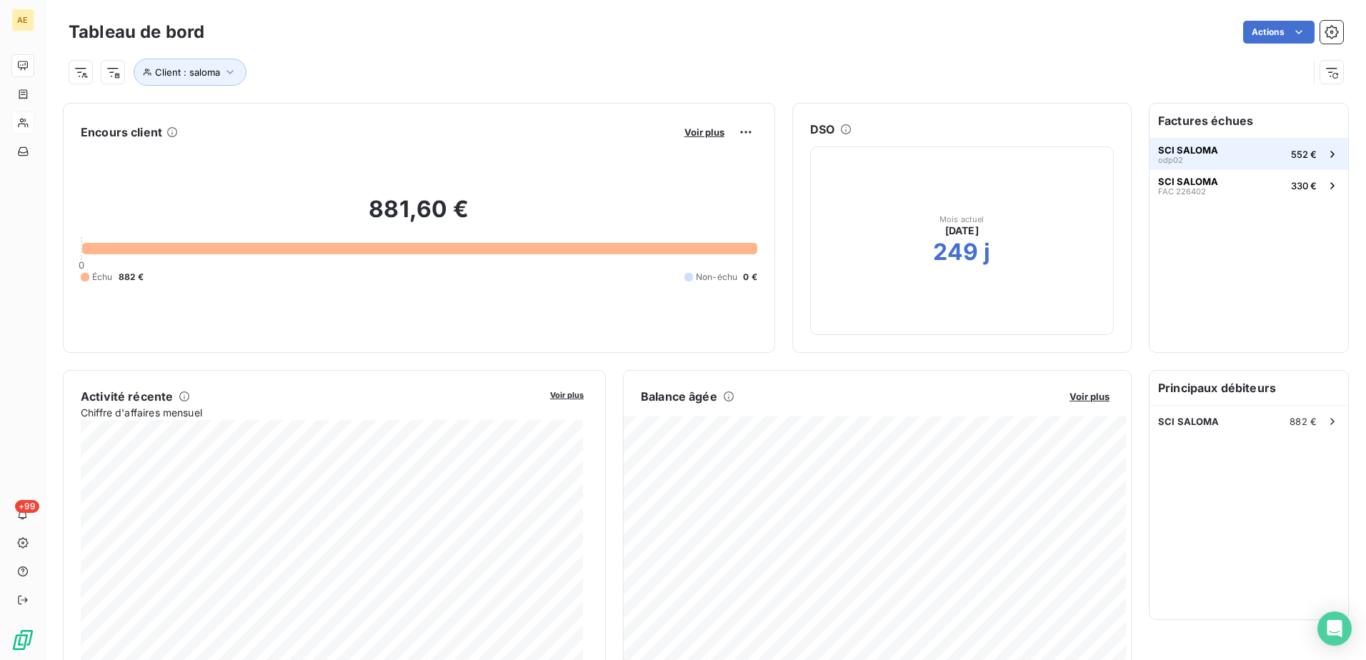
click at [1198, 149] on span "SCI SALOMA" at bounding box center [1188, 149] width 60 height 11
